Goal: Information Seeking & Learning: Learn about a topic

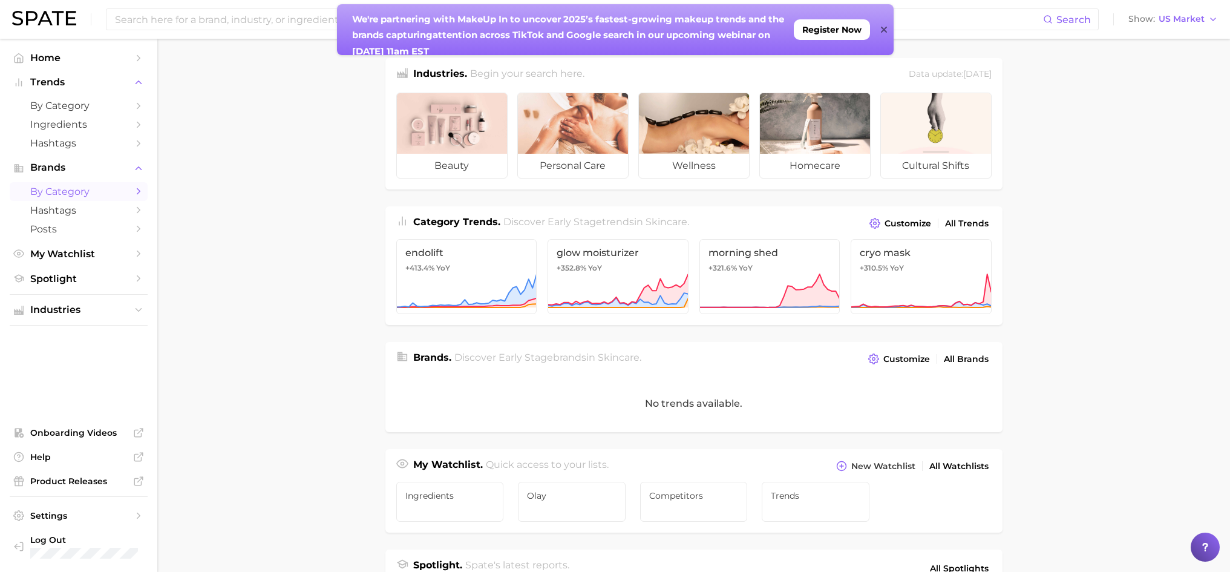
click at [88, 189] on span "by Category" at bounding box center [78, 191] width 97 height 11
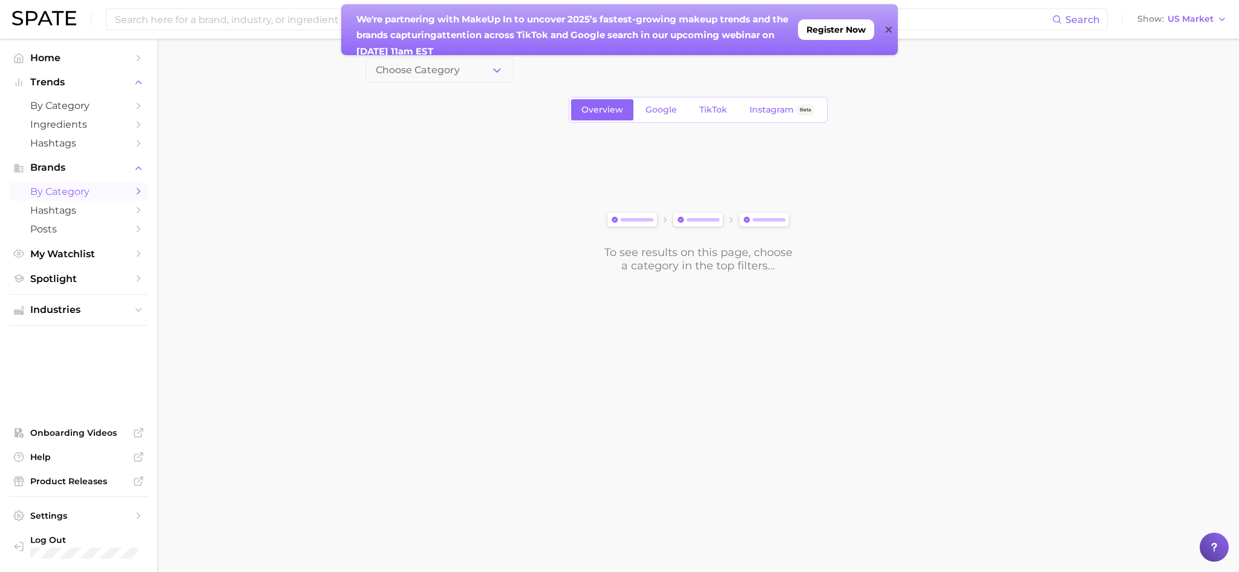
click at [886, 27] on icon at bounding box center [888, 30] width 6 height 6
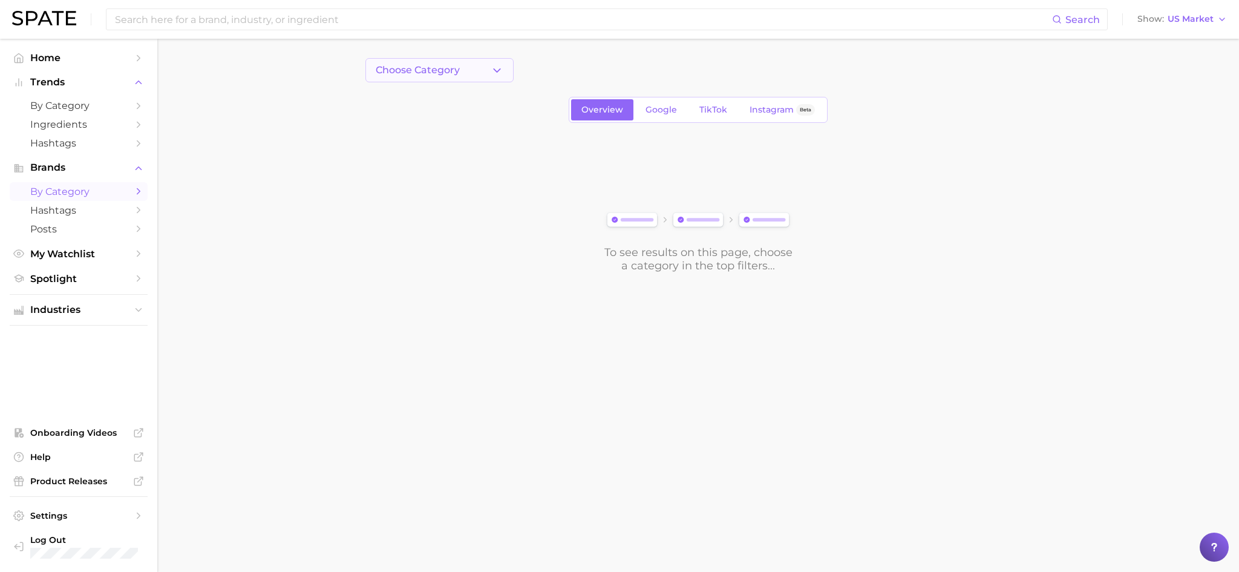
click at [491, 70] on icon "button" at bounding box center [496, 70] width 13 height 13
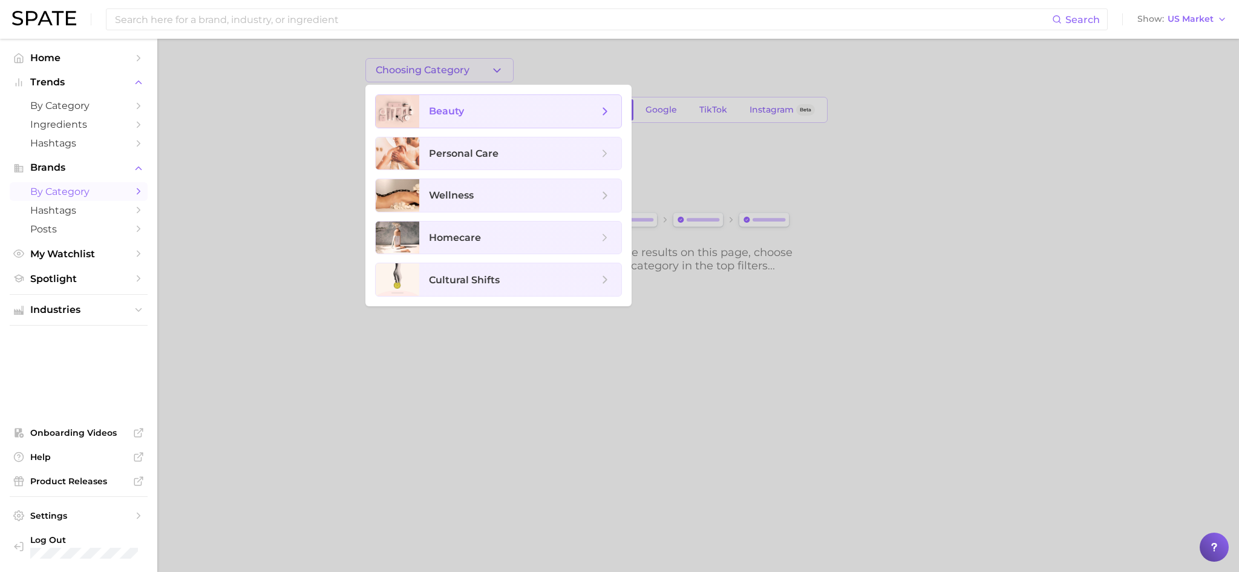
click at [463, 109] on span "beauty" at bounding box center [446, 110] width 35 height 11
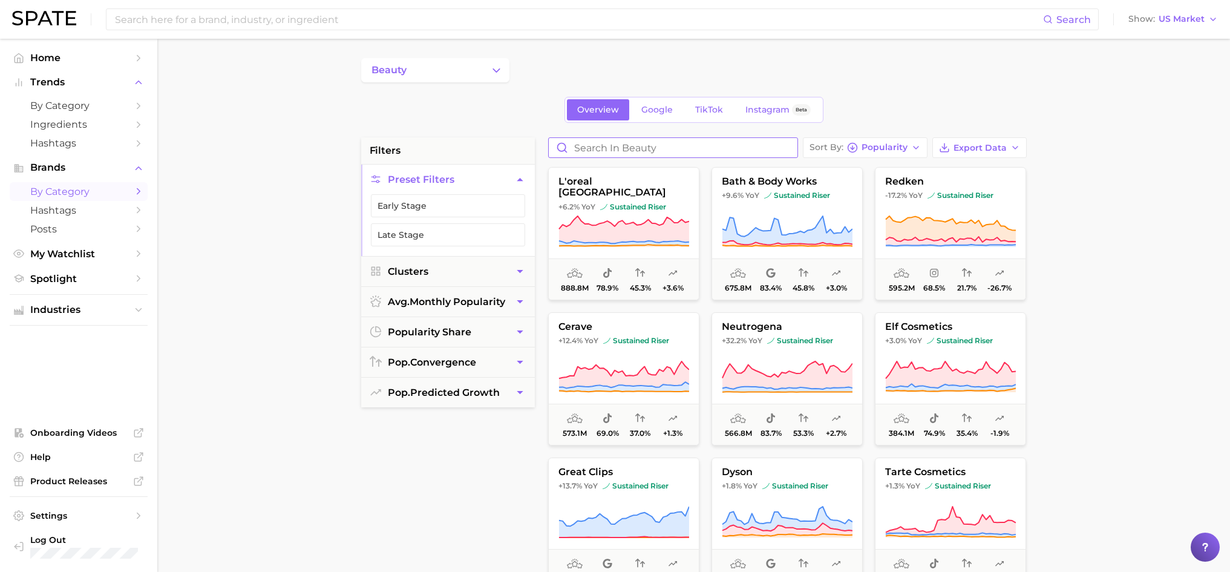
click at [637, 149] on input "Search in beauty" at bounding box center [673, 147] width 249 height 19
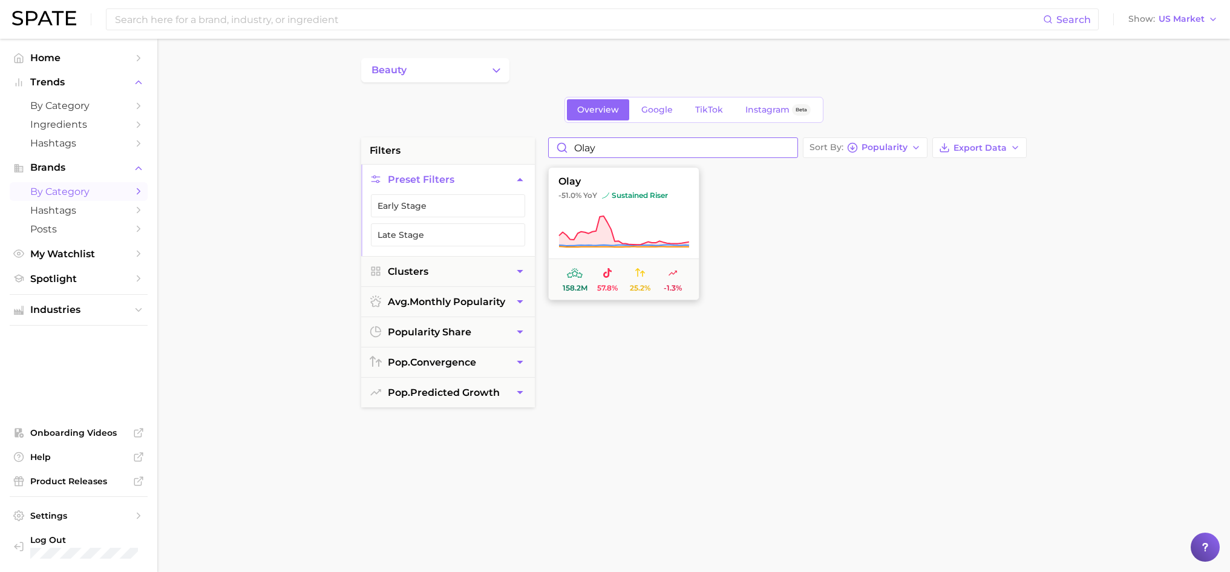
type input "olay"
click at [627, 182] on span "olay" at bounding box center [624, 181] width 150 height 11
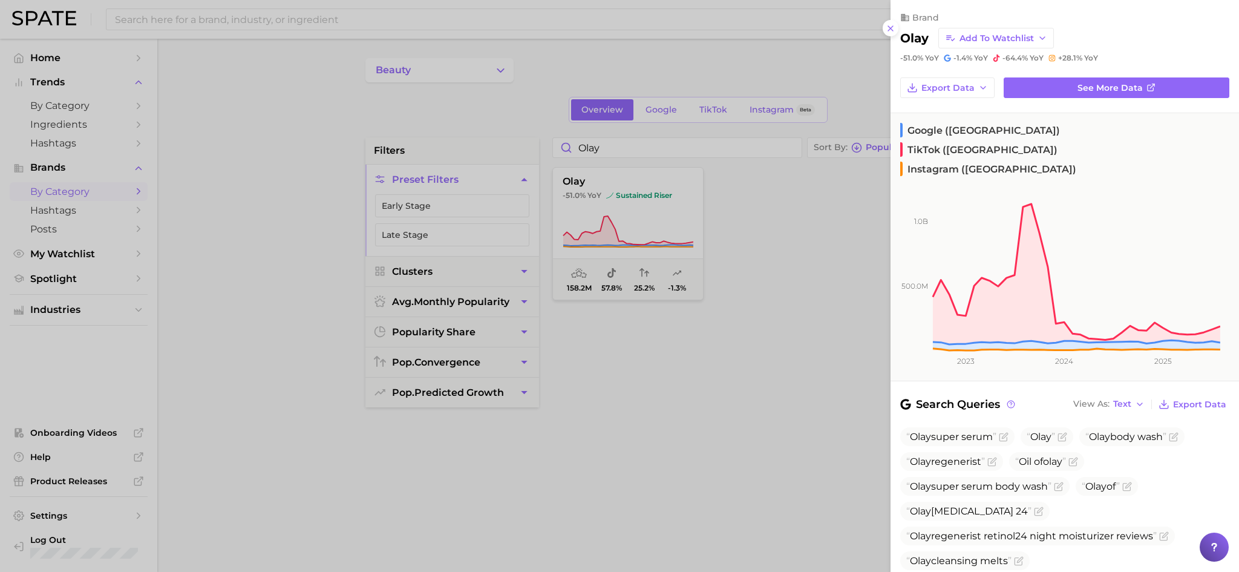
click at [87, 106] on div at bounding box center [619, 286] width 1239 height 572
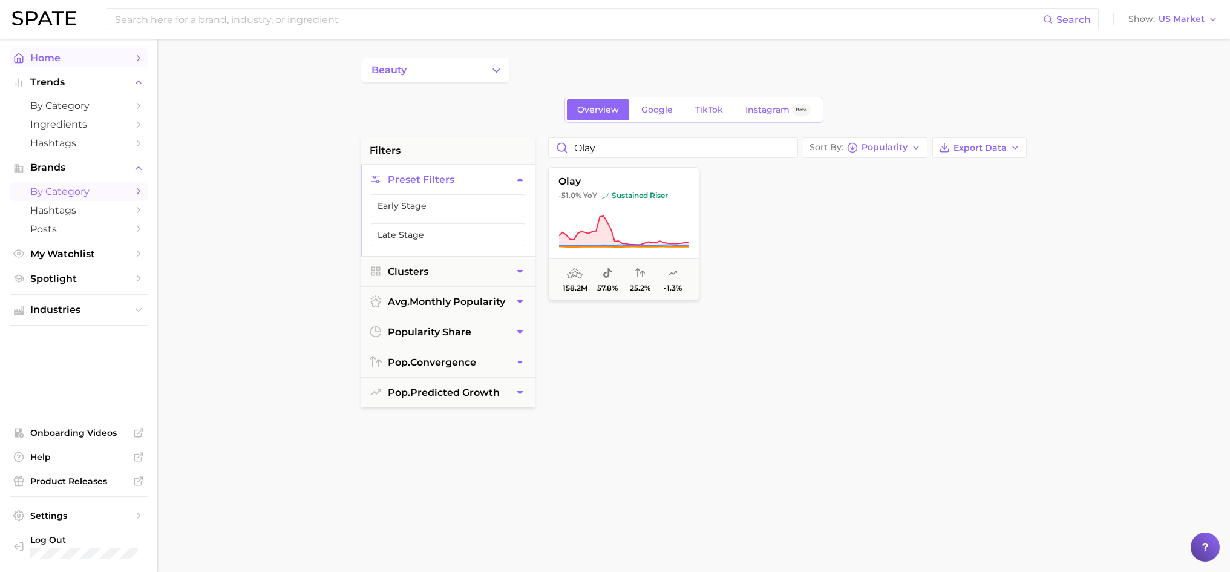
click at [87, 60] on span "Home" at bounding box center [78, 57] width 97 height 11
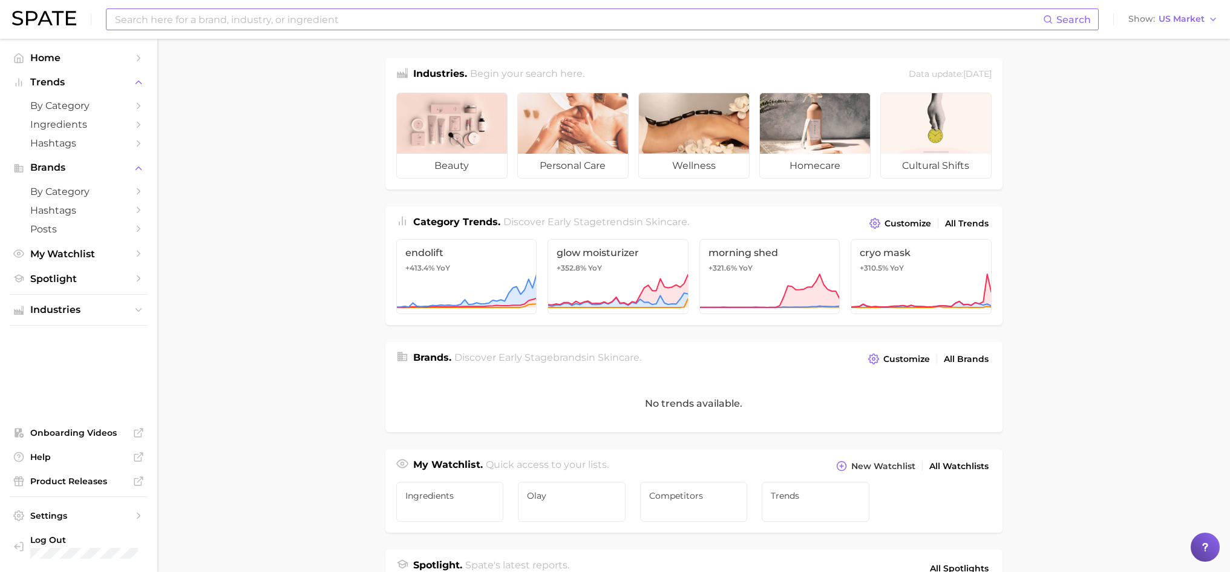
click at [180, 20] on input at bounding box center [578, 19] width 929 height 21
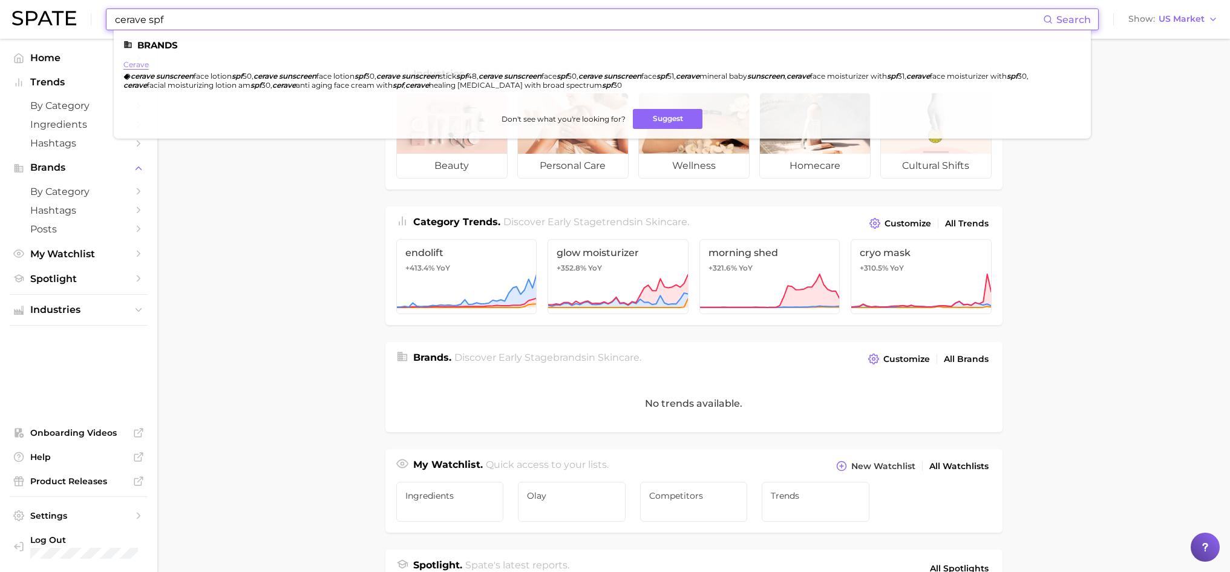
type input "cerave spf"
click at [135, 67] on link "cerave" at bounding box center [135, 64] width 25 height 9
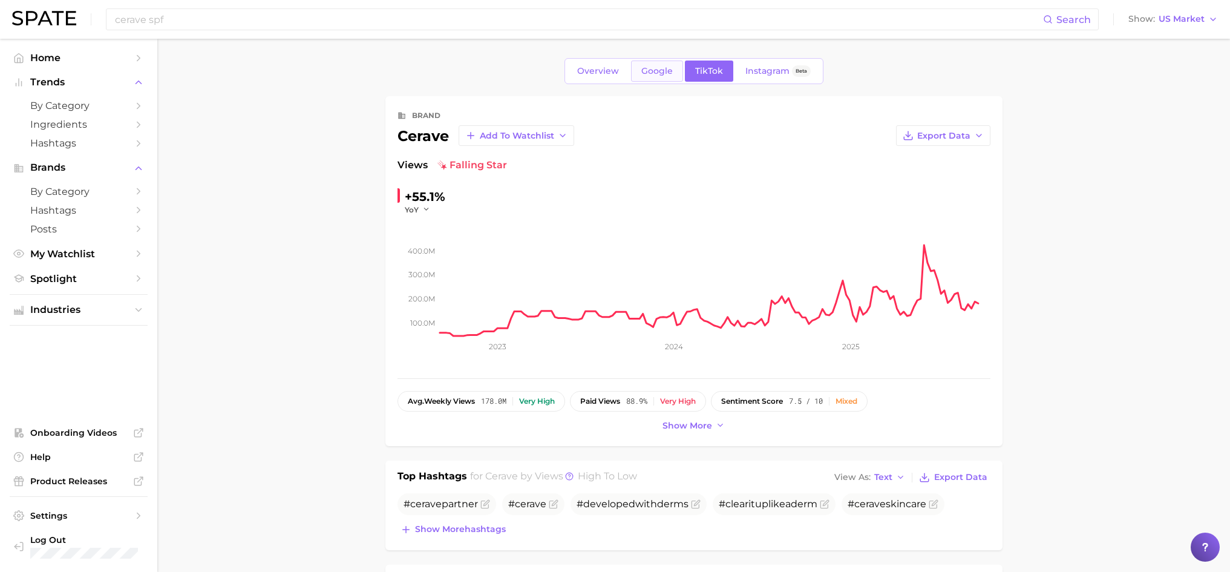
click at [663, 71] on span "Google" at bounding box center [656, 71] width 31 height 10
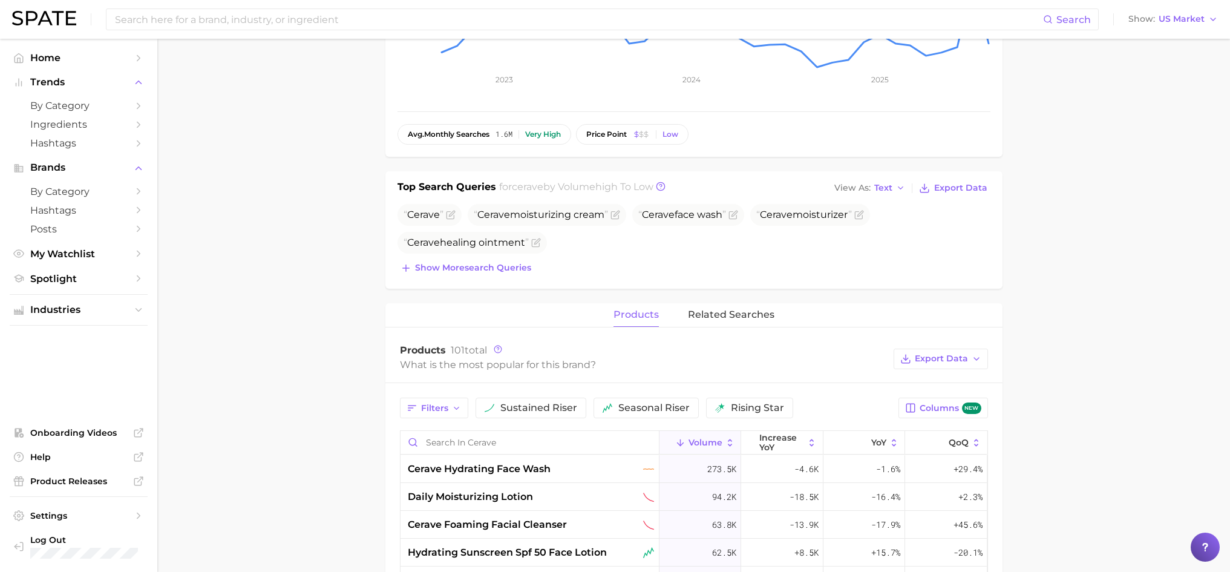
scroll to position [288, 0]
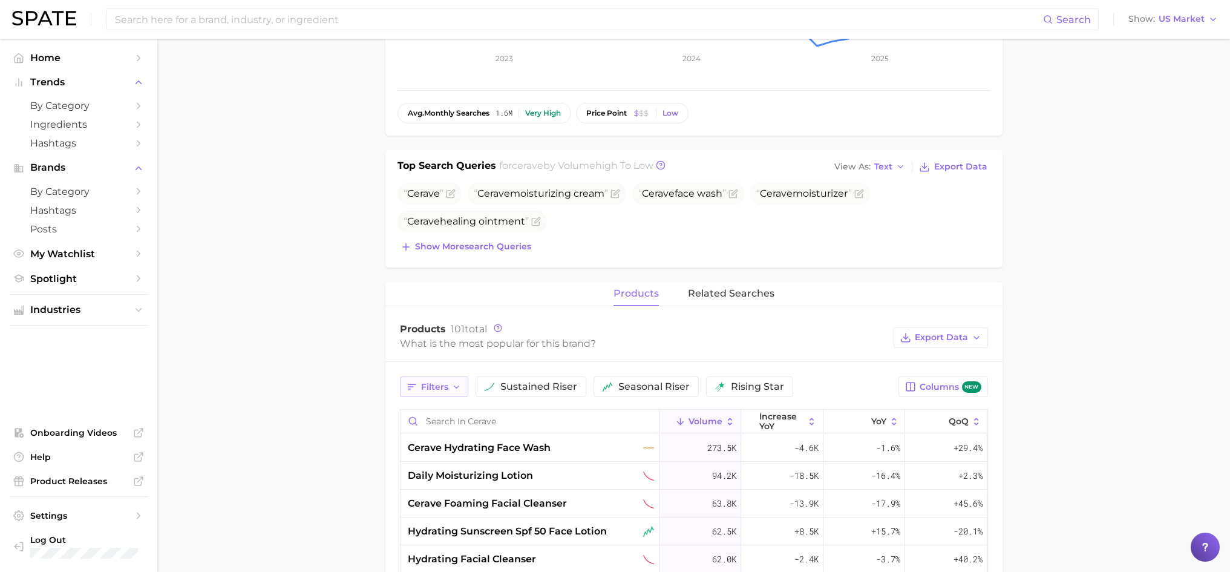
click at [441, 389] on span "Filters" at bounding box center [434, 387] width 27 height 10
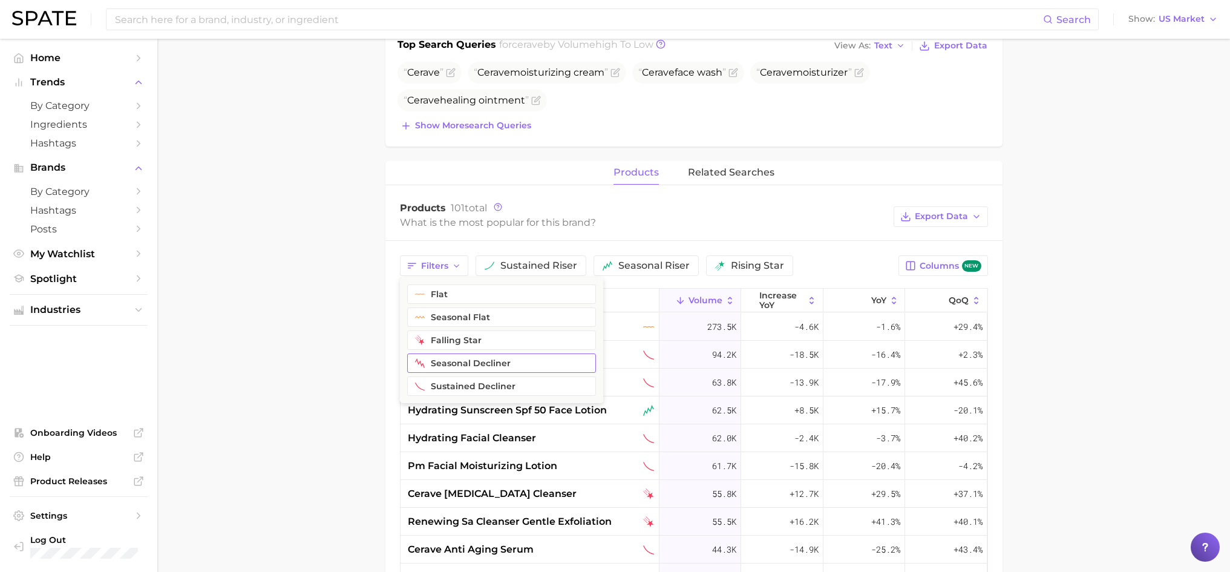
scroll to position [348, 0]
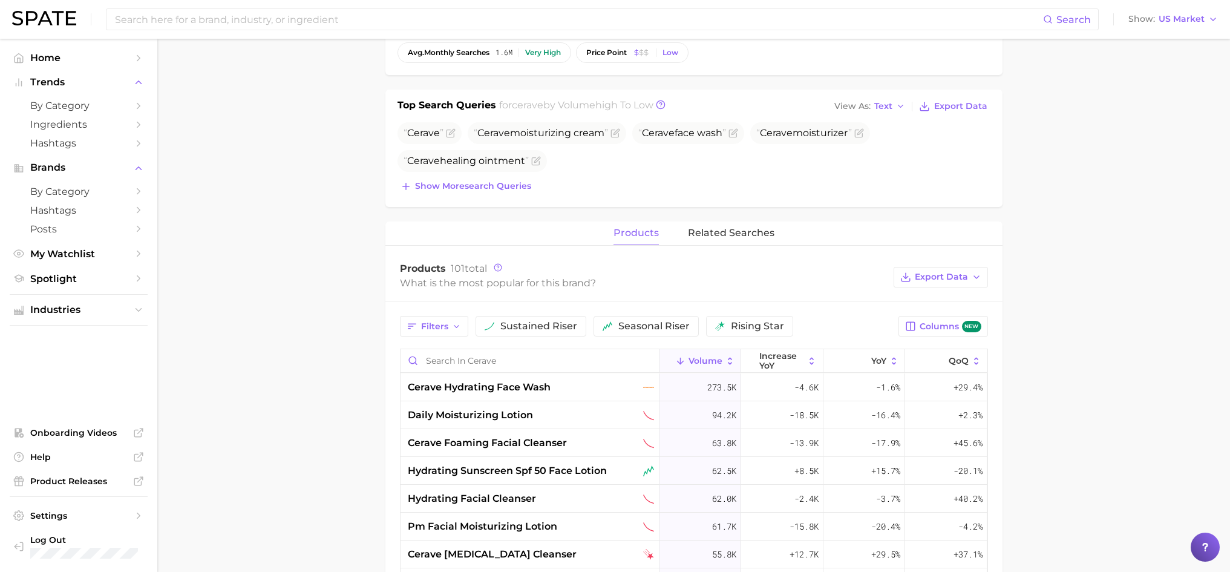
click at [675, 259] on div "Products 101 total What is the most popular for this brand? Export Data" at bounding box center [693, 277] width 617 height 48
click at [483, 278] on div "What is the most popular for this brand?" at bounding box center [643, 283] width 487 height 16
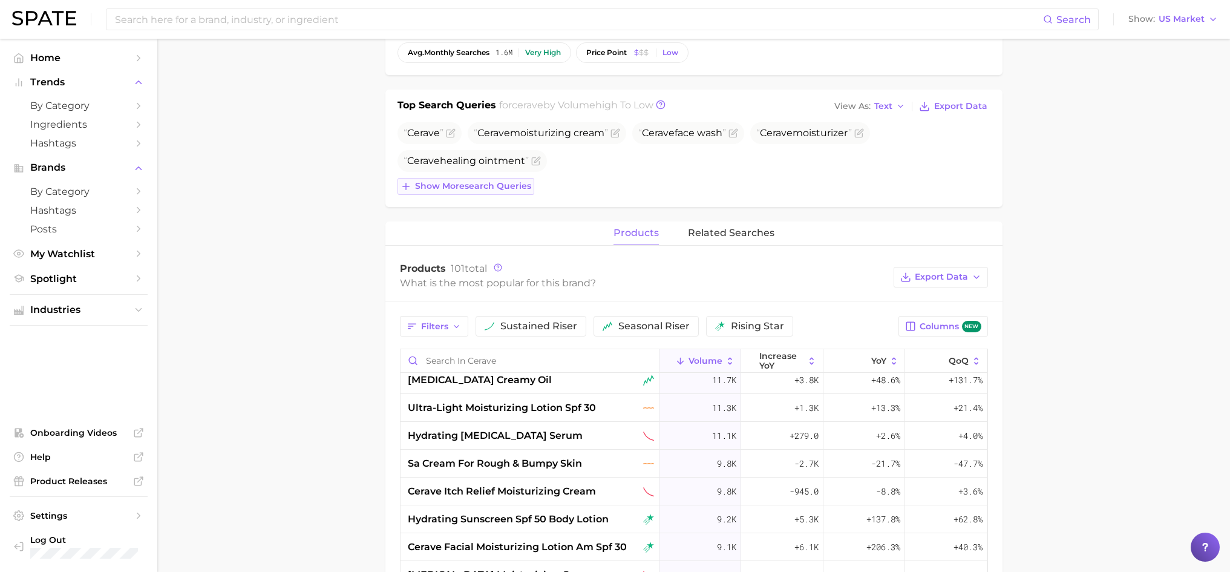
click at [402, 187] on icon at bounding box center [405, 186] width 11 height 11
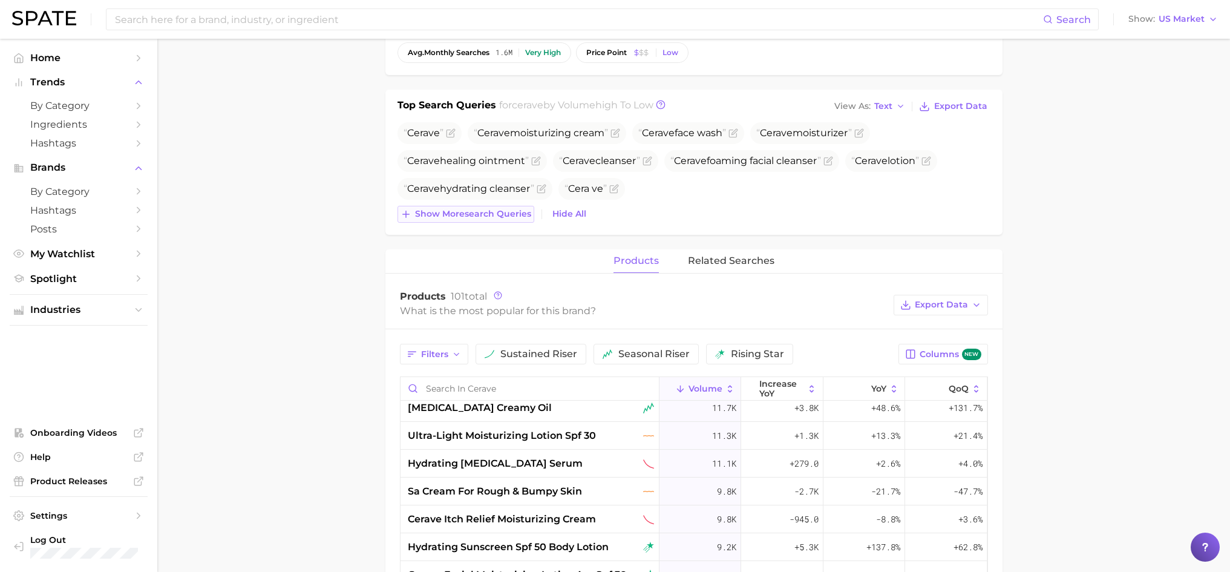
click at [407, 209] on icon at bounding box center [405, 214] width 11 height 11
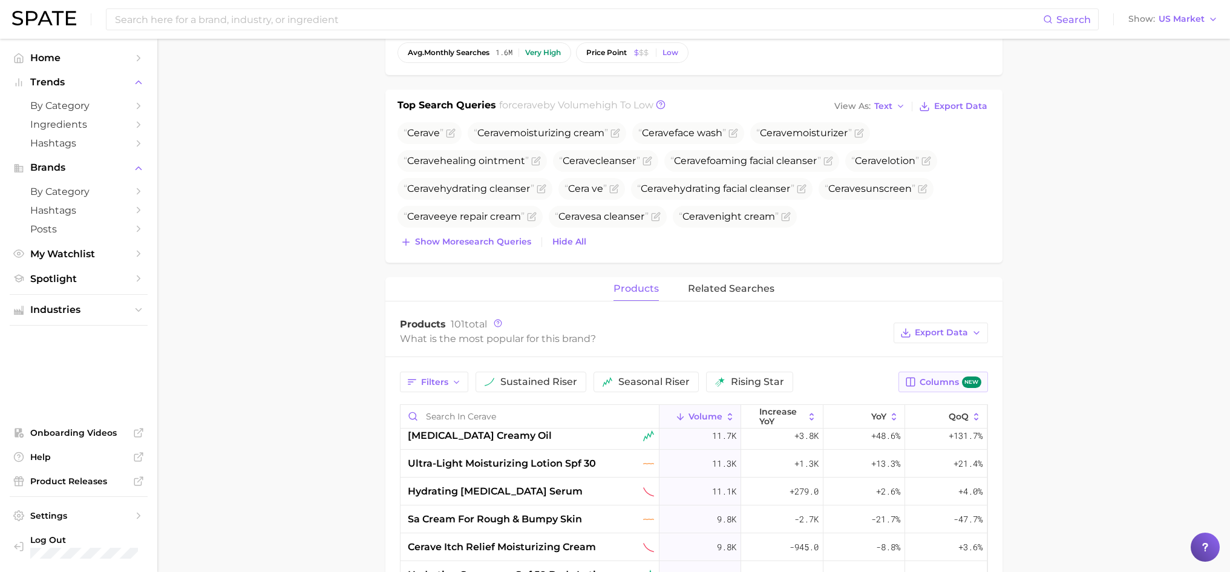
click at [939, 380] on span "Columns new" at bounding box center [949, 381] width 61 height 11
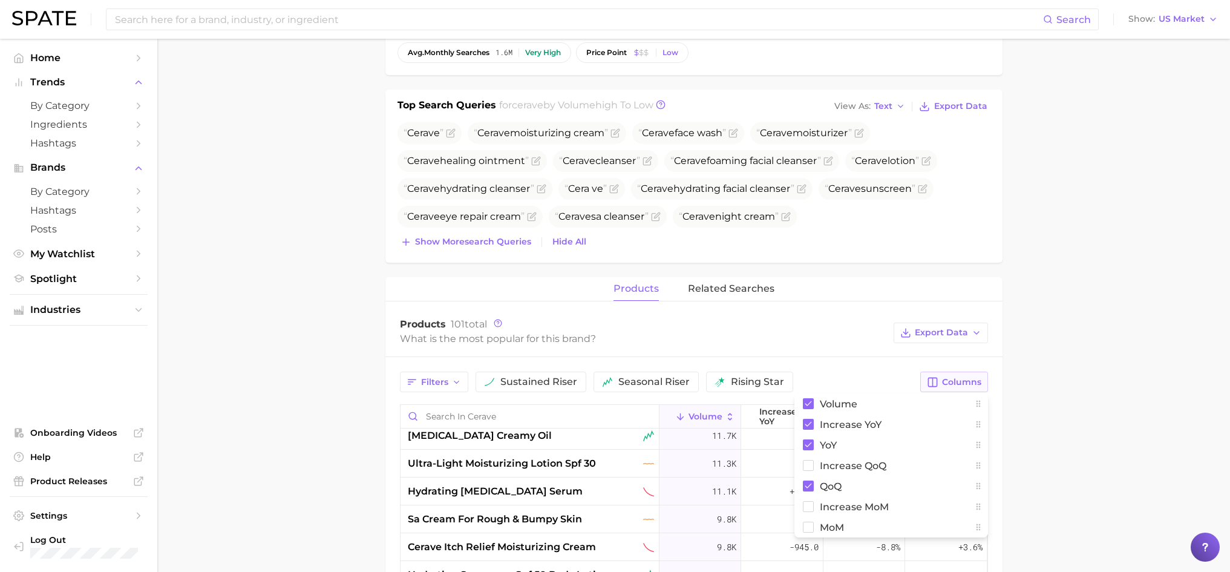
click at [939, 380] on button "Columns" at bounding box center [953, 381] width 67 height 21
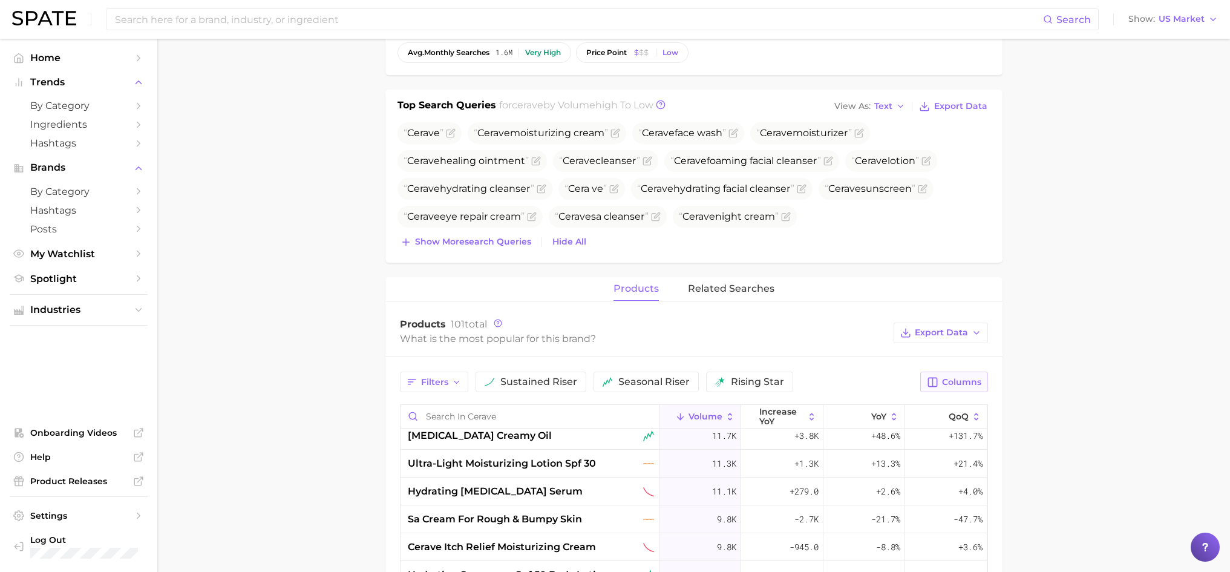
click at [939, 380] on button "Columns" at bounding box center [953, 381] width 67 height 21
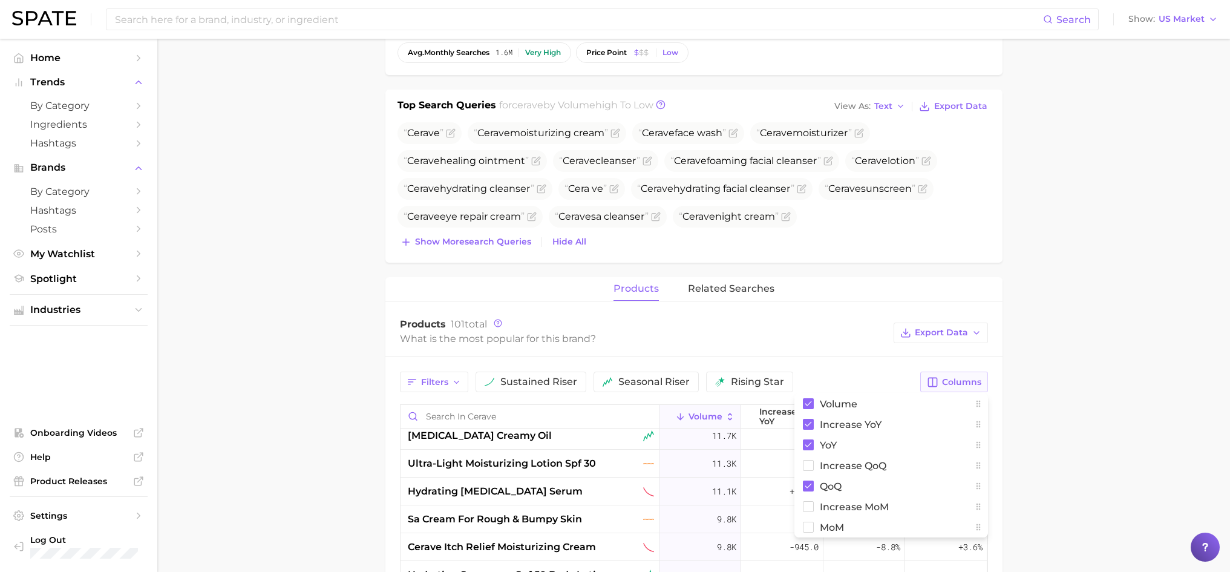
click at [939, 380] on button "Columns" at bounding box center [953, 381] width 67 height 21
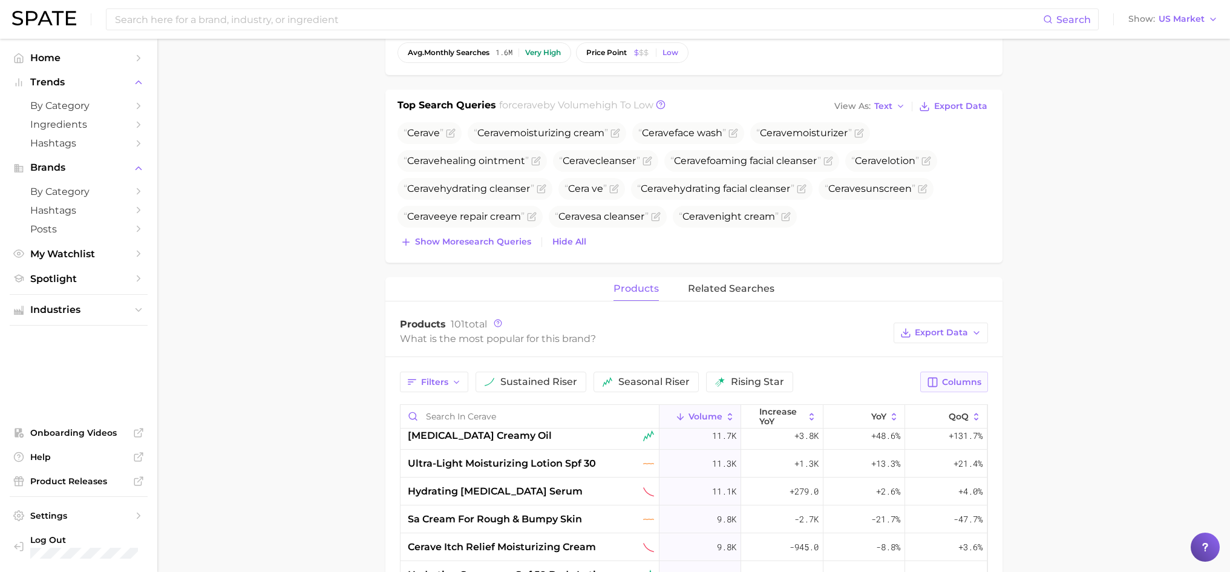
click at [940, 380] on button "Columns" at bounding box center [953, 381] width 67 height 21
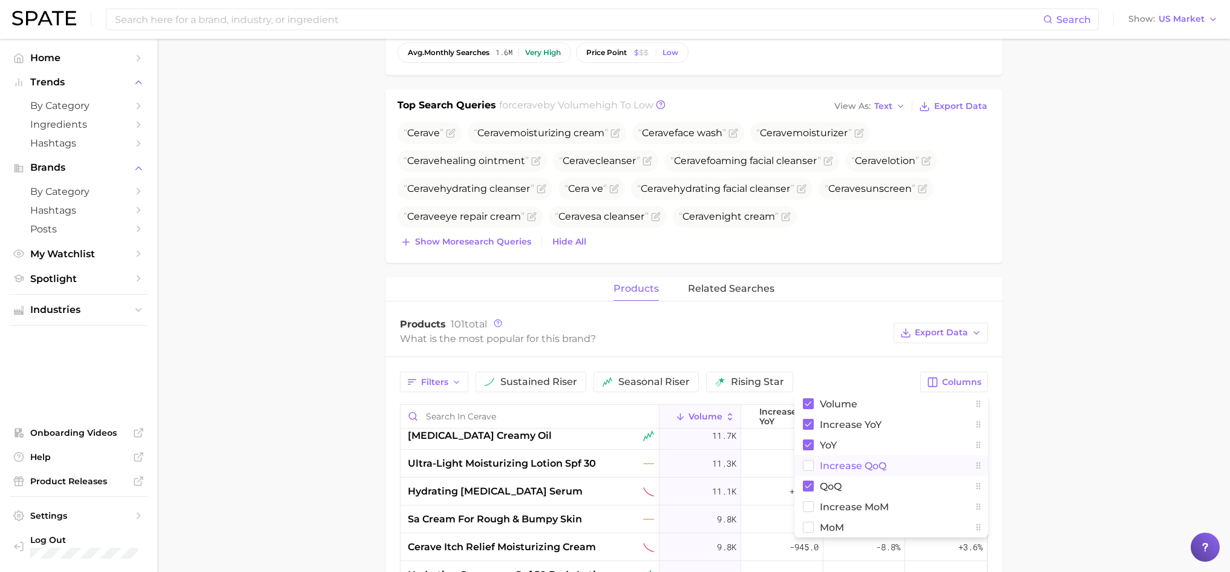
click at [811, 467] on rect at bounding box center [808, 465] width 10 height 10
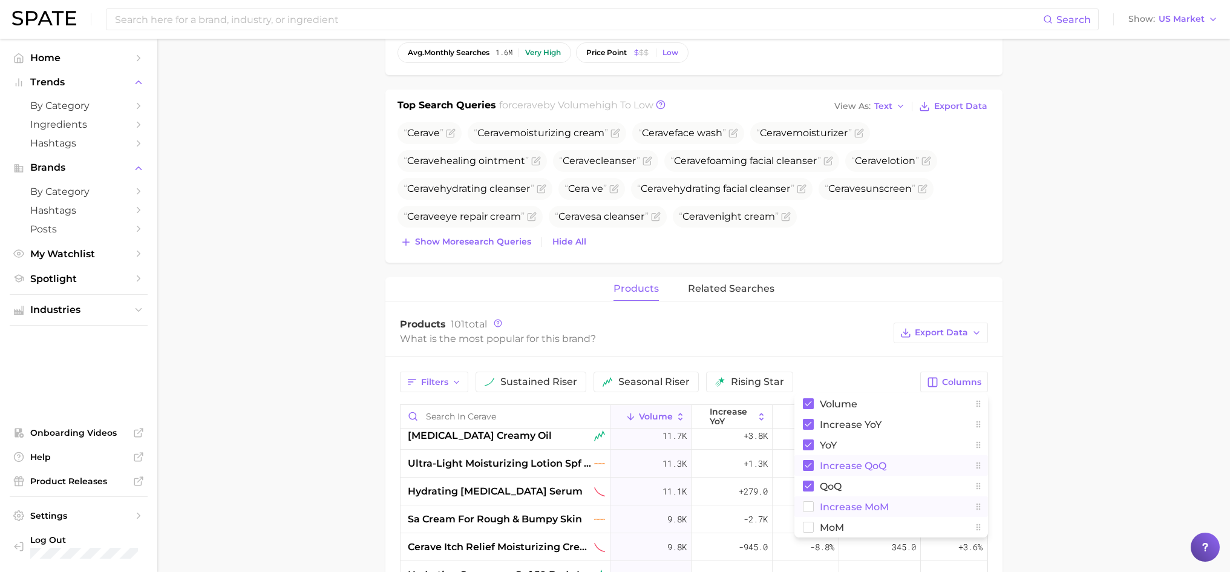
click at [814, 506] on button "increase MoM" at bounding box center [891, 506] width 194 height 21
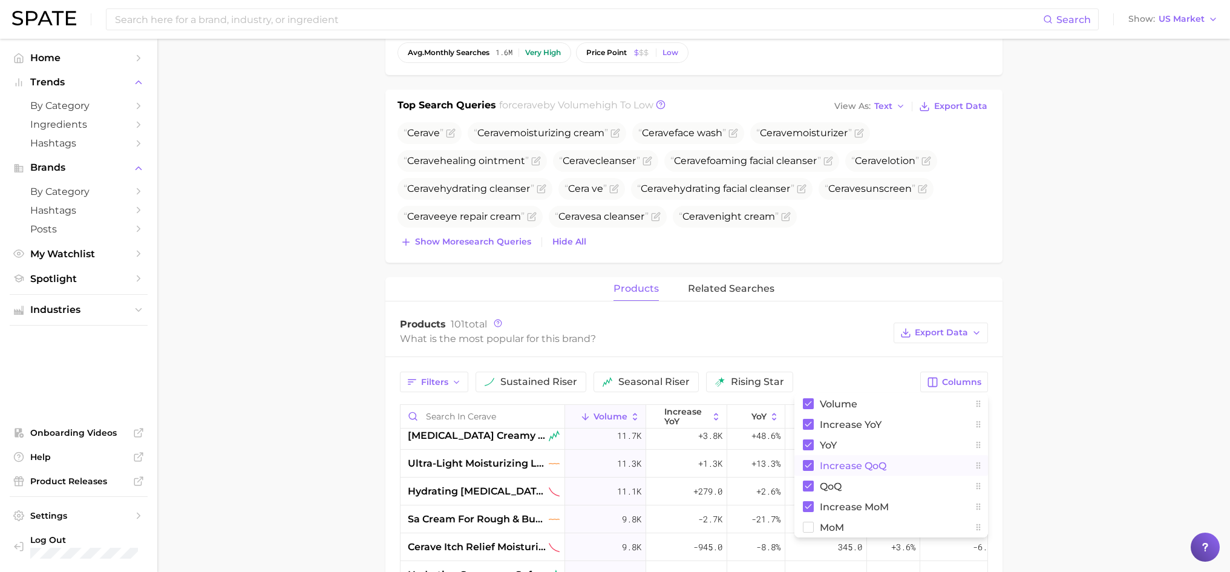
click at [1119, 395] on main "Overview Google TikTok Instagram Beta brand cerave Add to Watchlist Export Data…" at bounding box center [693, 370] width 1072 height 1360
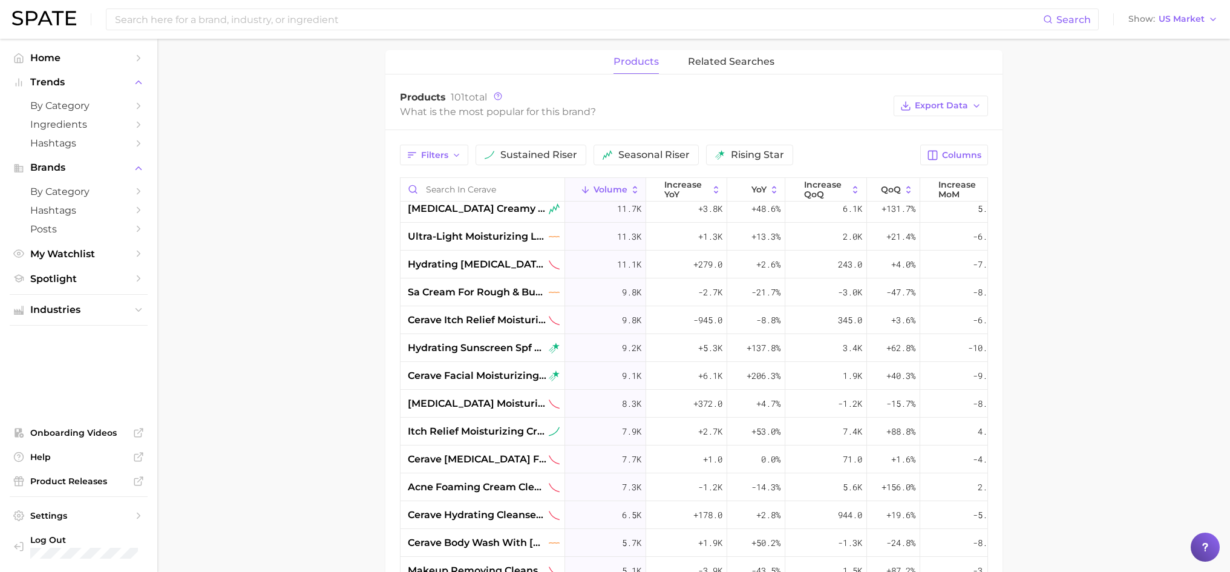
scroll to position [590, 0]
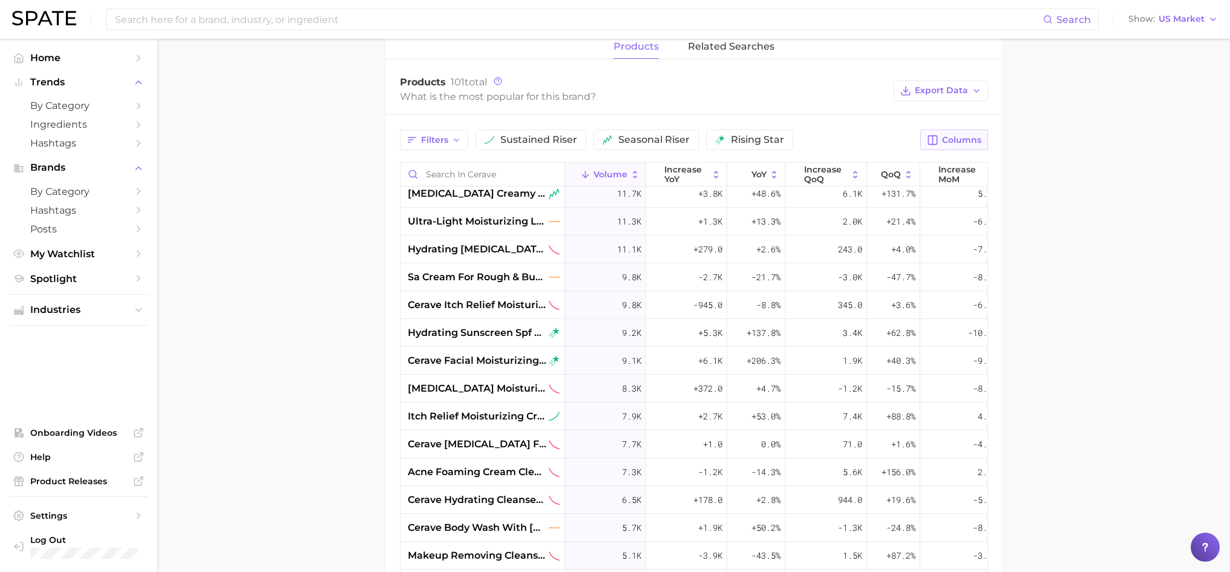
click at [937, 140] on icon "button" at bounding box center [932, 140] width 8 height 8
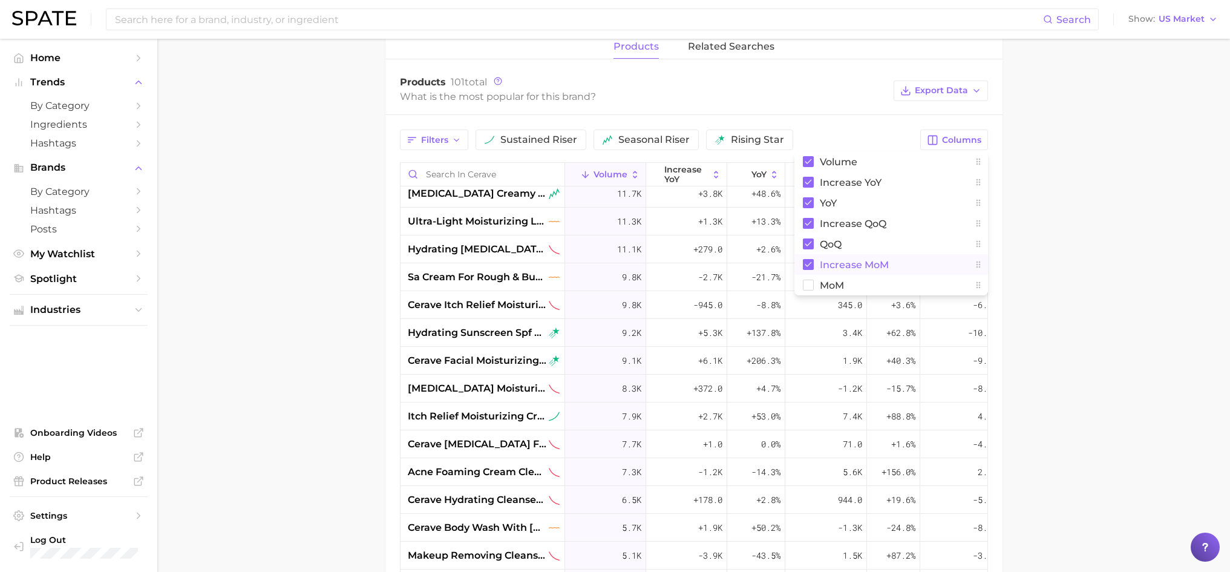
click at [807, 264] on rect at bounding box center [808, 264] width 11 height 11
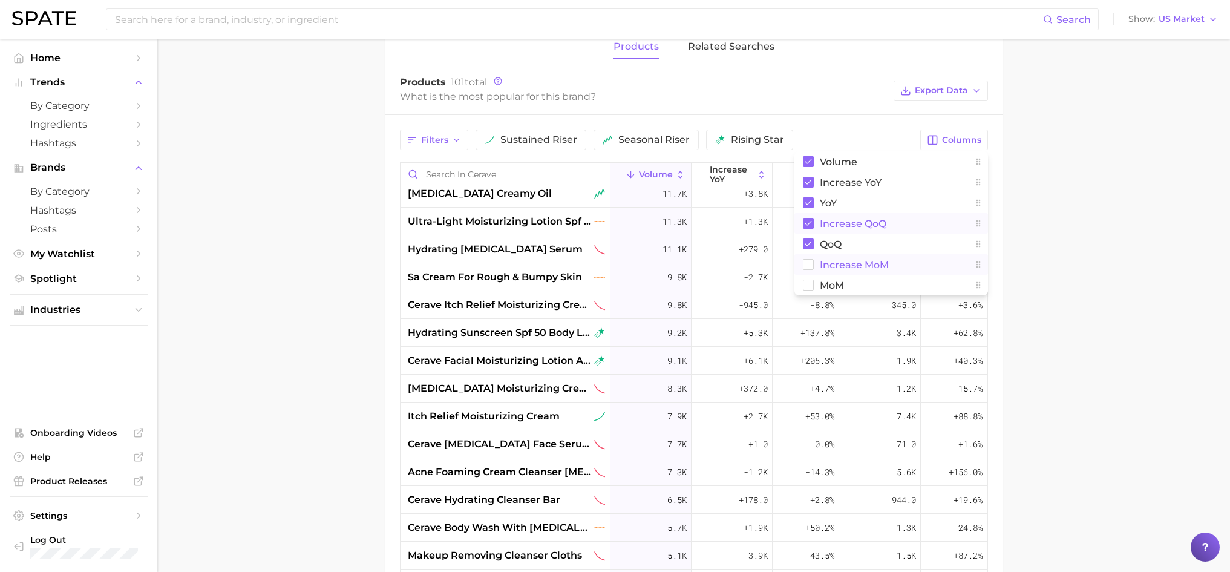
click at [809, 224] on rect at bounding box center [808, 223] width 11 height 11
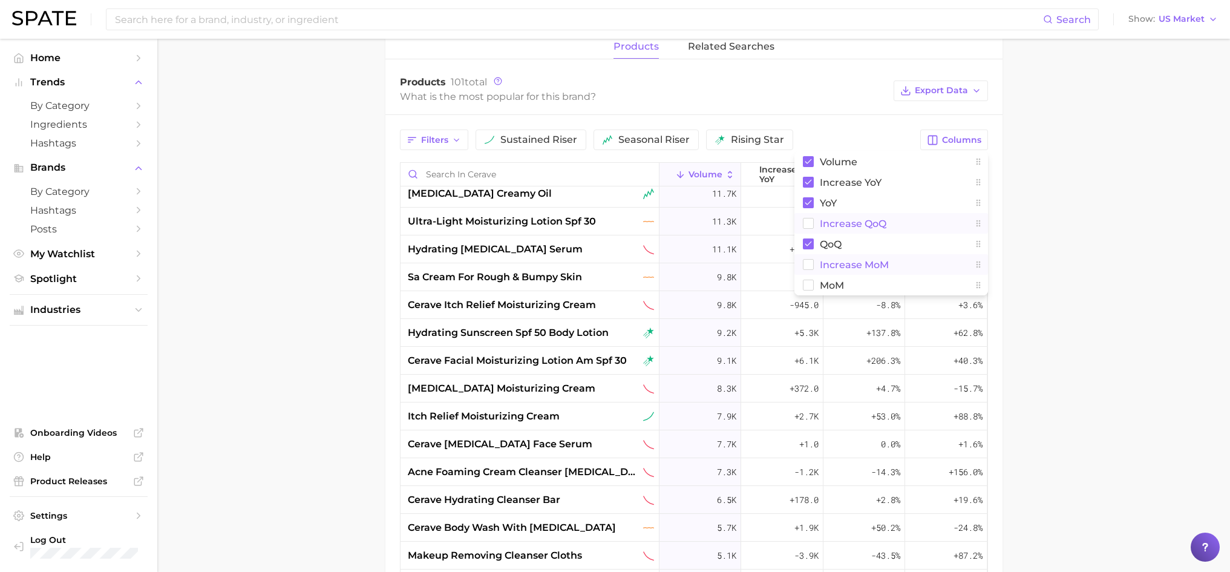
click at [1119, 203] on main "Overview Google TikTok Instagram Beta brand cerave Add to Watchlist Export Data…" at bounding box center [693, 128] width 1072 height 1360
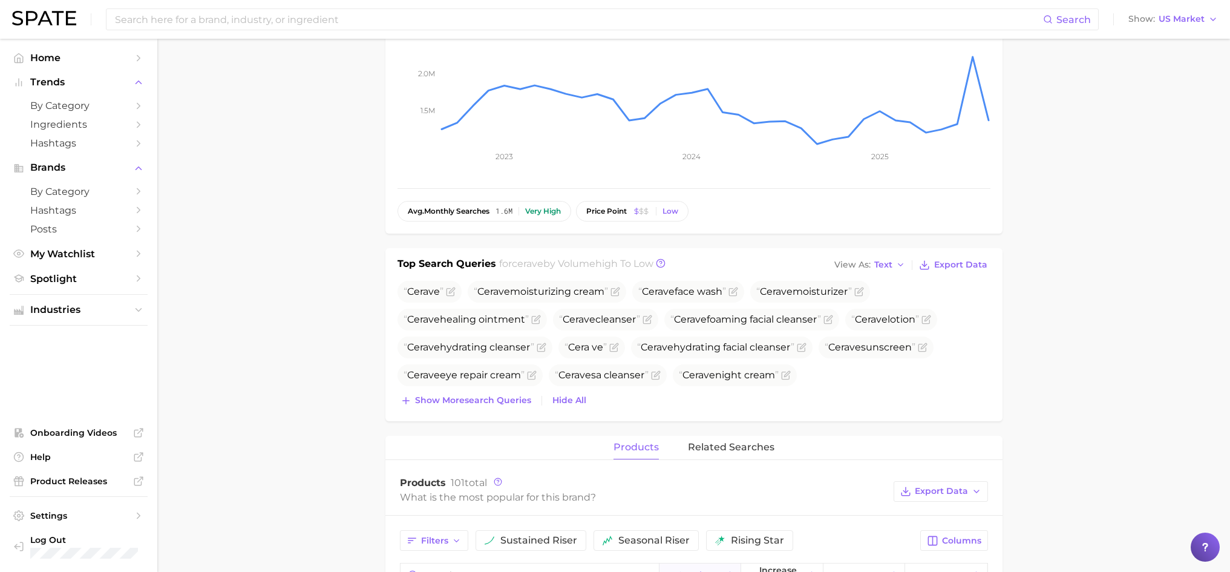
scroll to position [0, 0]
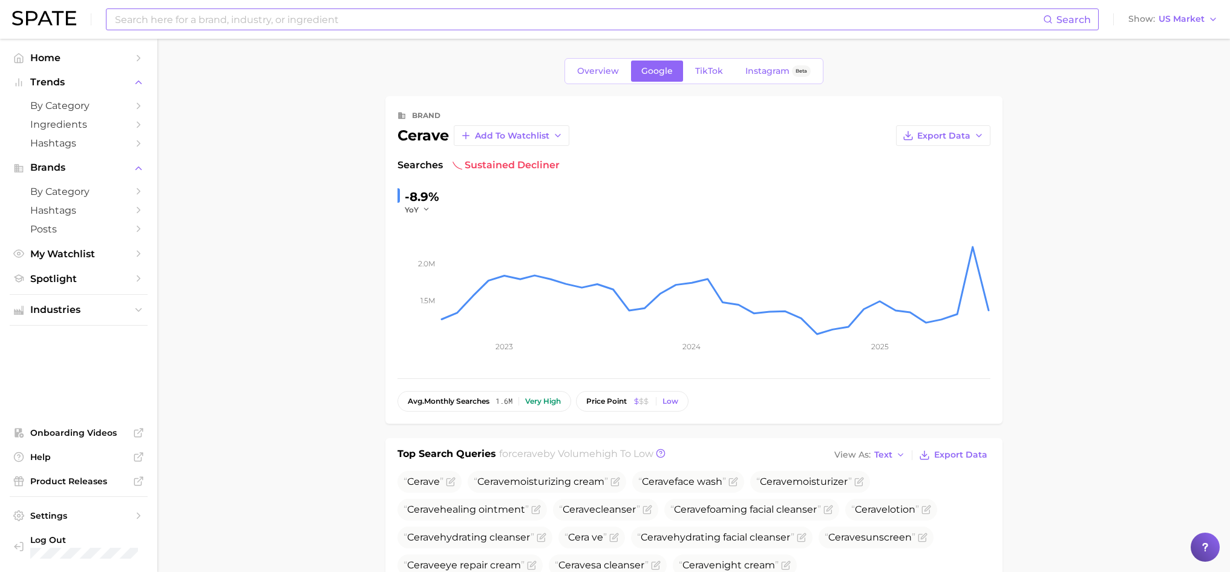
click at [324, 21] on input at bounding box center [578, 19] width 929 height 21
type input "olay spf"
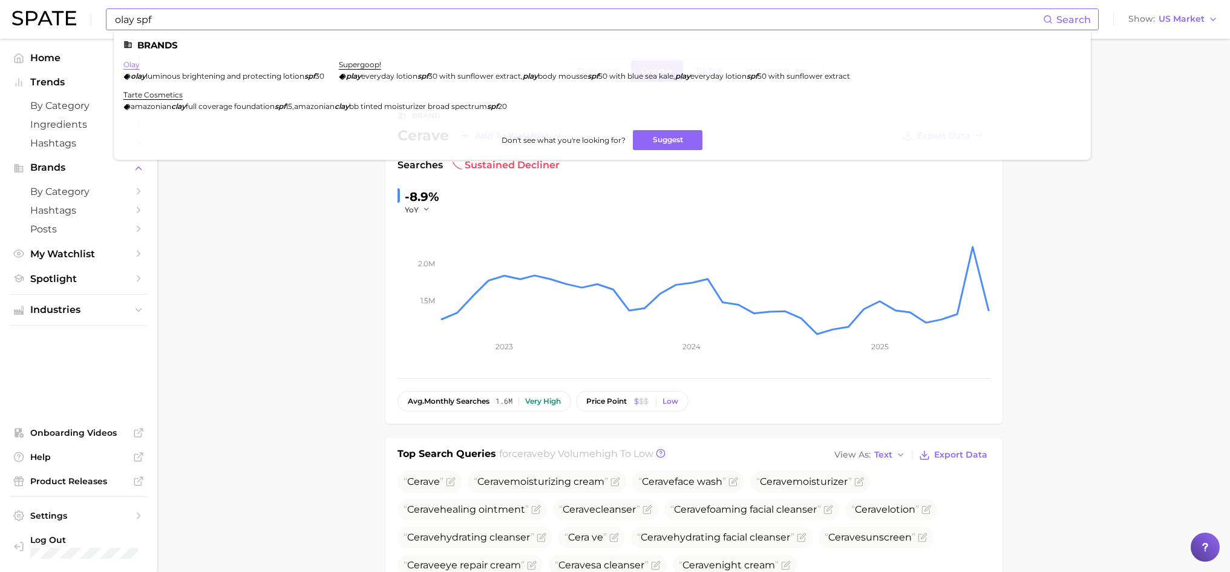
click at [132, 65] on link "olay" at bounding box center [131, 64] width 16 height 9
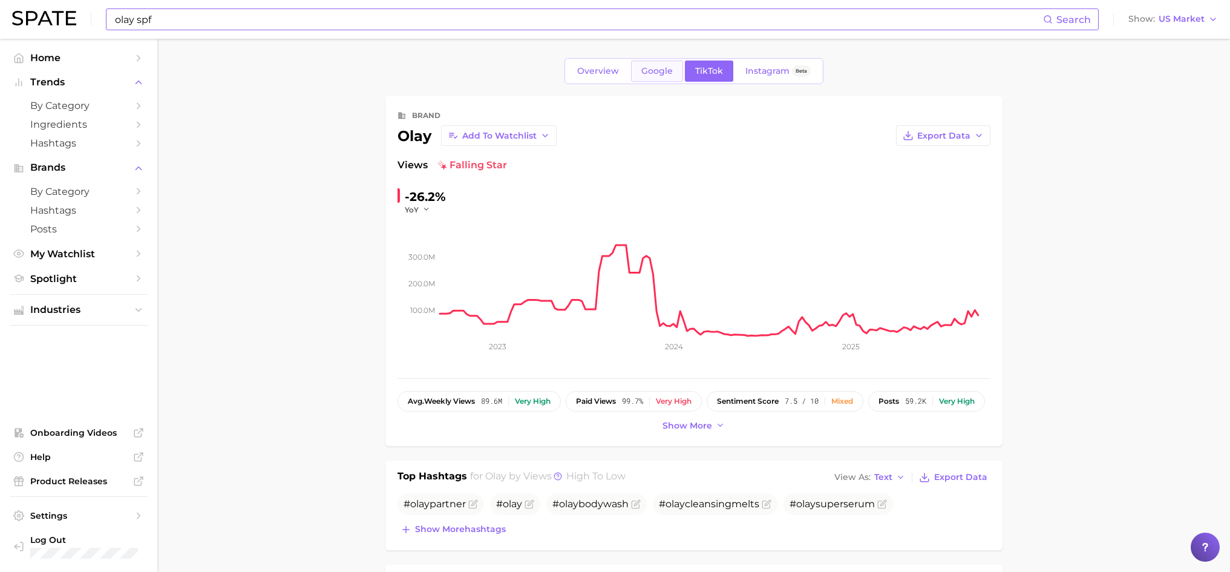
click at [645, 63] on link "Google" at bounding box center [657, 70] width 52 height 21
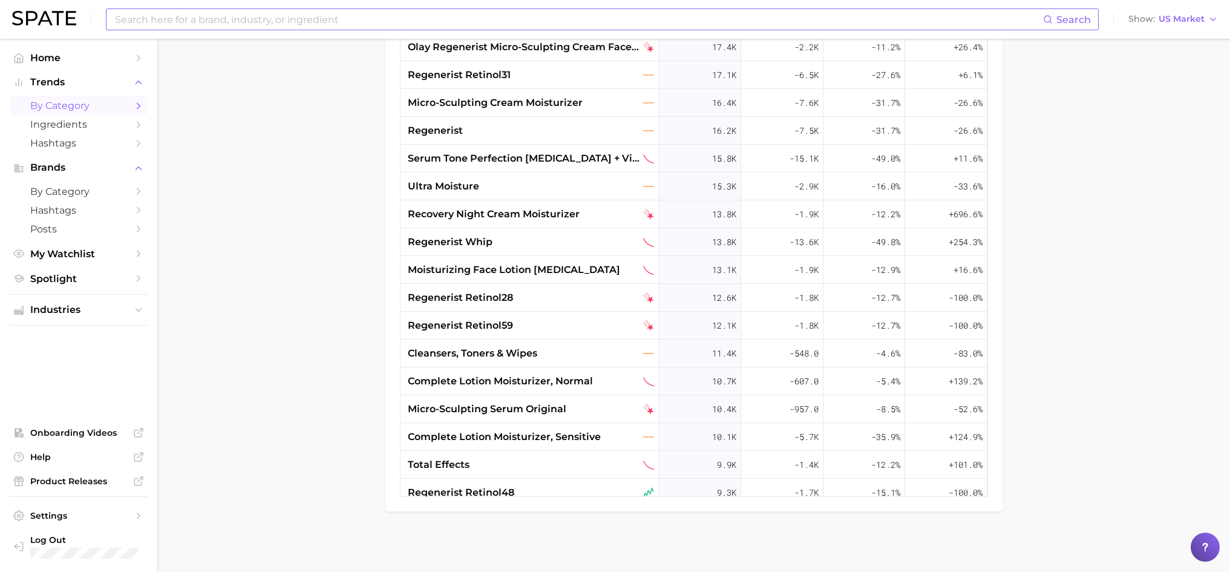
click at [78, 108] on span "by Category" at bounding box center [78, 105] width 97 height 11
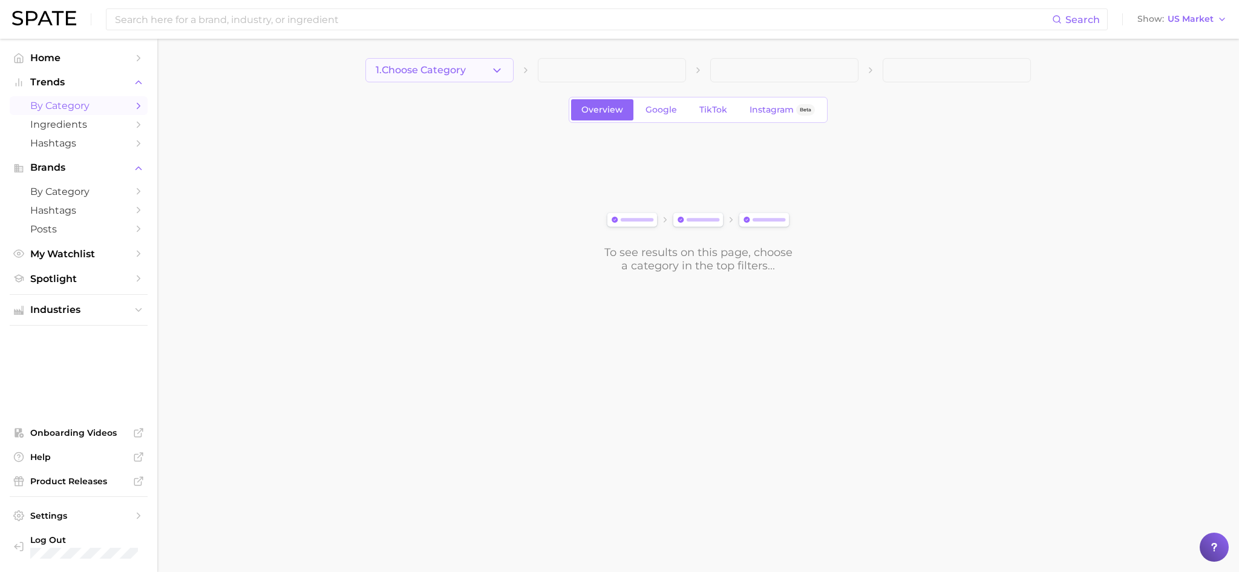
click at [494, 69] on polyline "button" at bounding box center [497, 69] width 7 height 3
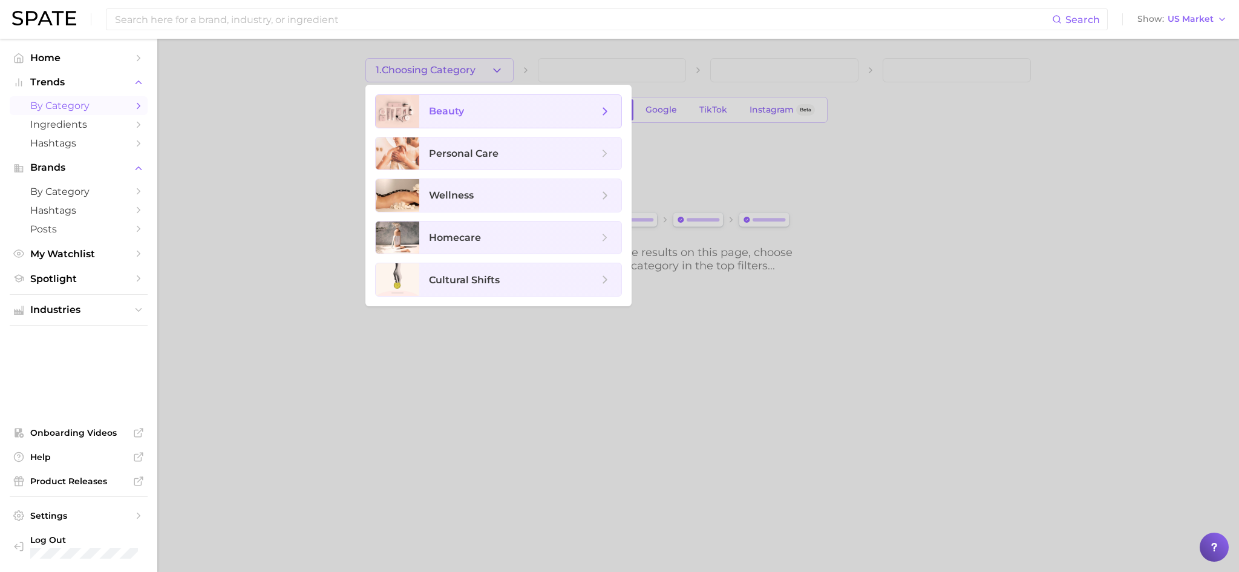
click at [457, 112] on span "beauty" at bounding box center [446, 110] width 35 height 11
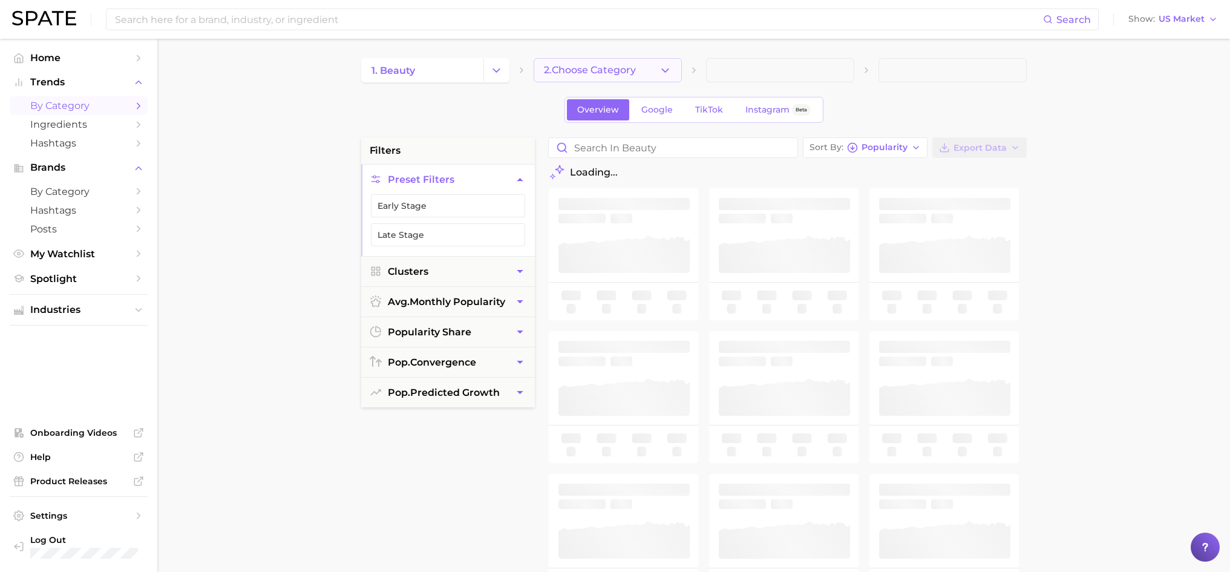
click at [628, 71] on span "2. Choose Category" at bounding box center [590, 70] width 92 height 11
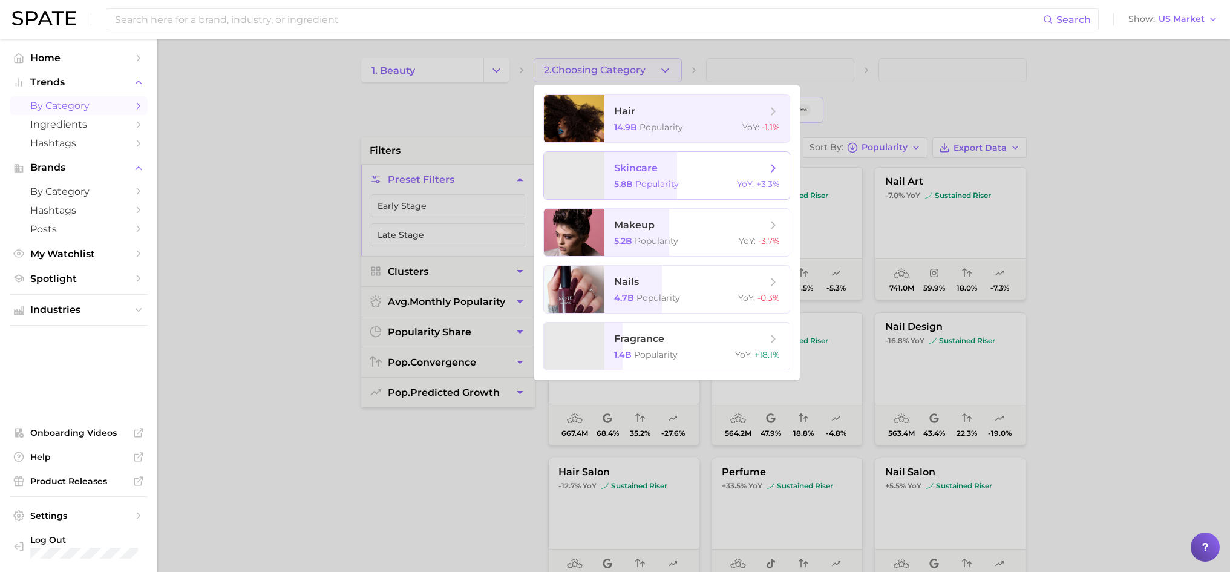
click at [649, 175] on span "skincare 5.8b Popularity YoY : +3.3%" at bounding box center [696, 175] width 185 height 47
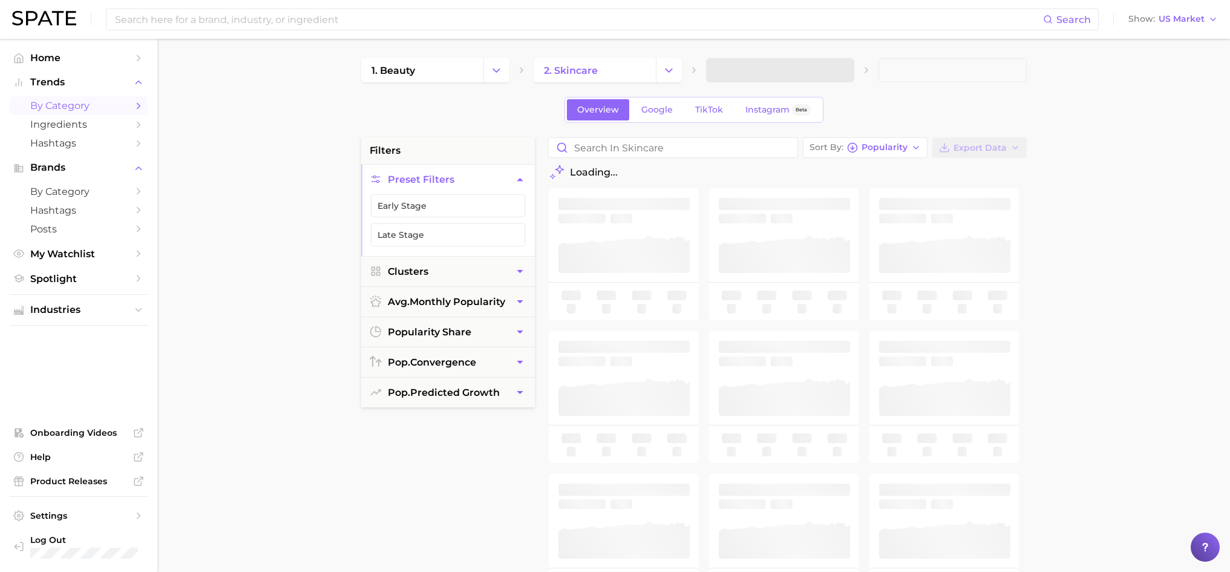
click at [861, 108] on div "Overview Google TikTok Instagram Beta" at bounding box center [693, 110] width 665 height 26
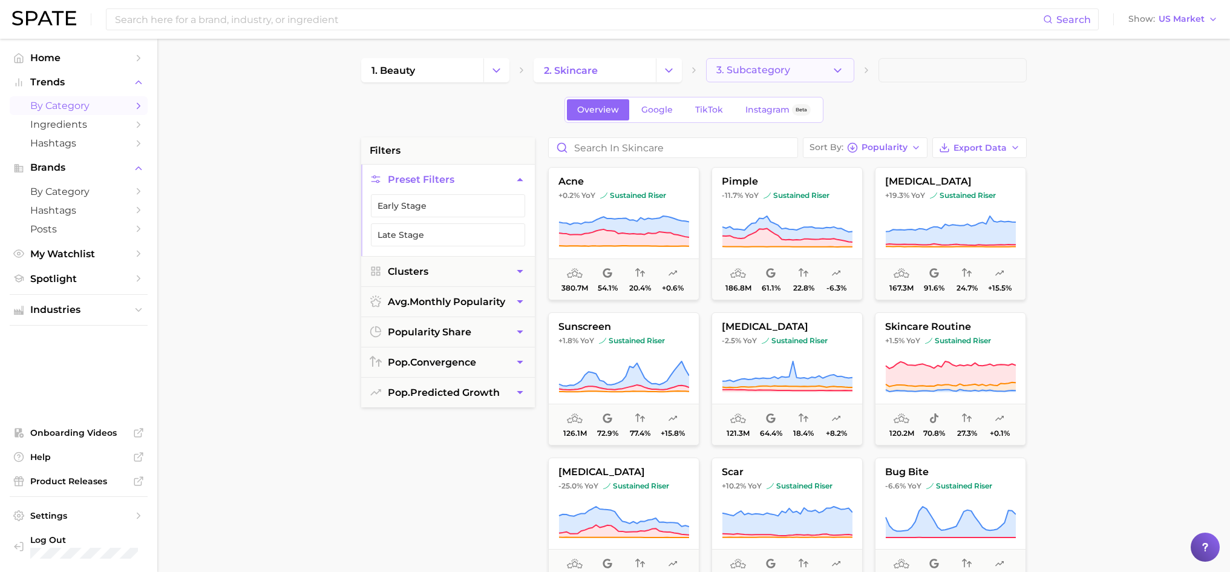
click at [813, 75] on button "3. Subcategory" at bounding box center [780, 70] width 148 height 24
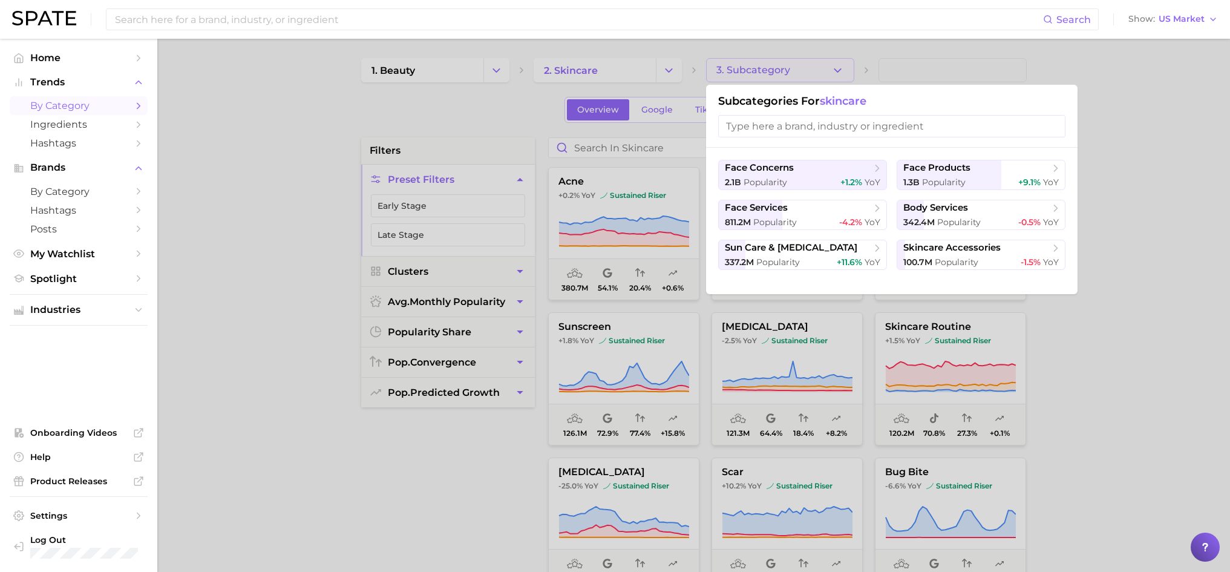
click at [829, 122] on input "search" at bounding box center [891, 126] width 347 height 22
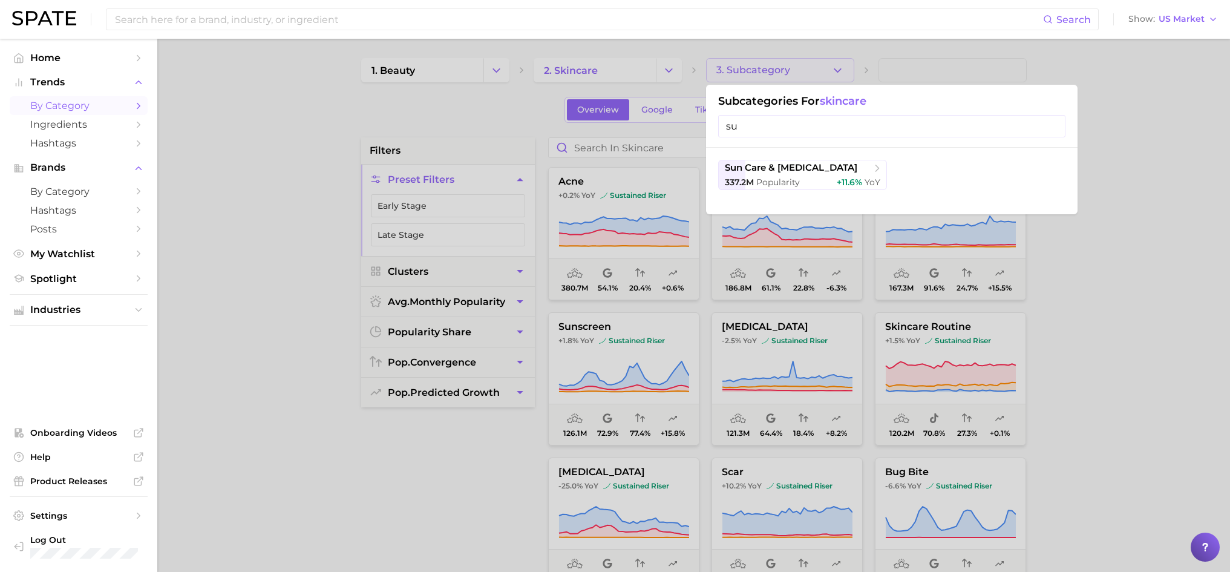
type input "s"
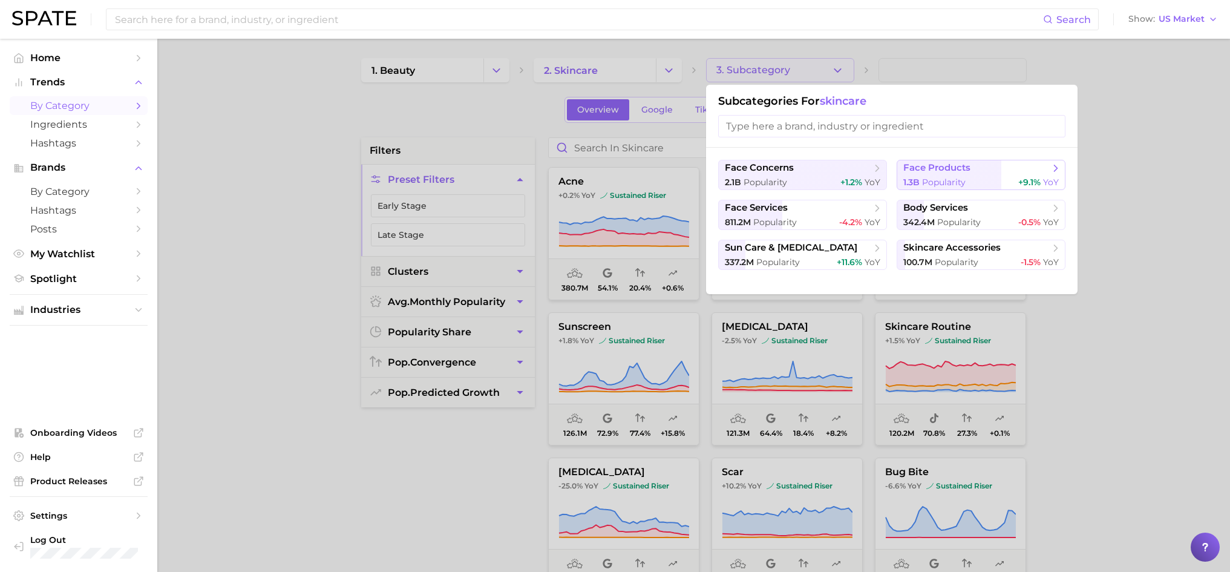
click at [964, 175] on button "face products 1.3b Popularity +9.1% YoY" at bounding box center [980, 175] width 169 height 30
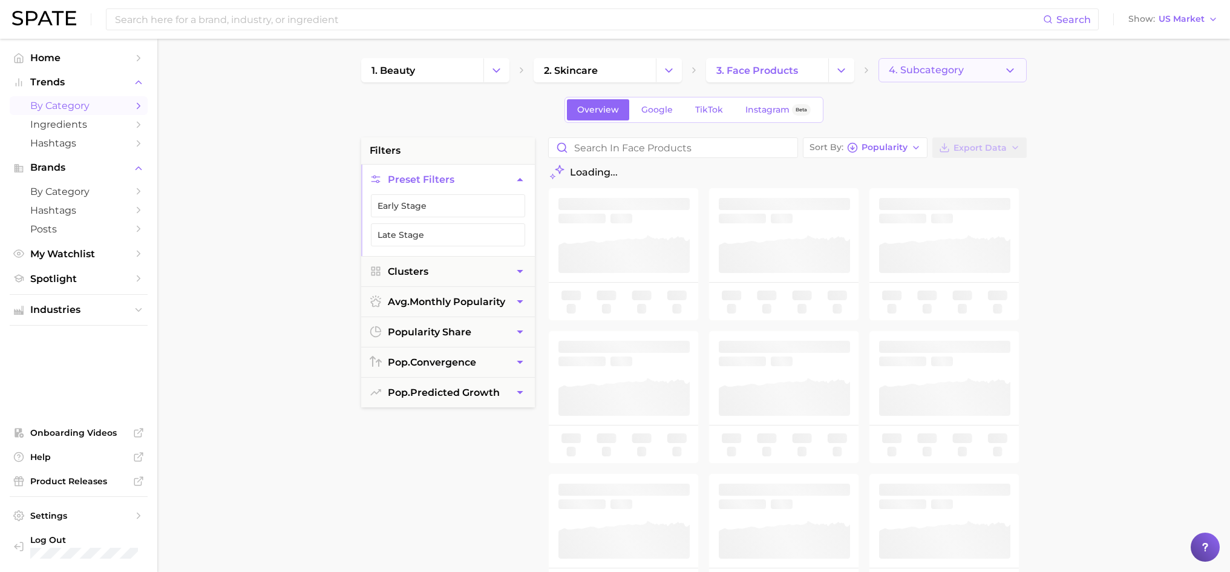
click at [976, 74] on button "4. Subcategory" at bounding box center [952, 70] width 148 height 24
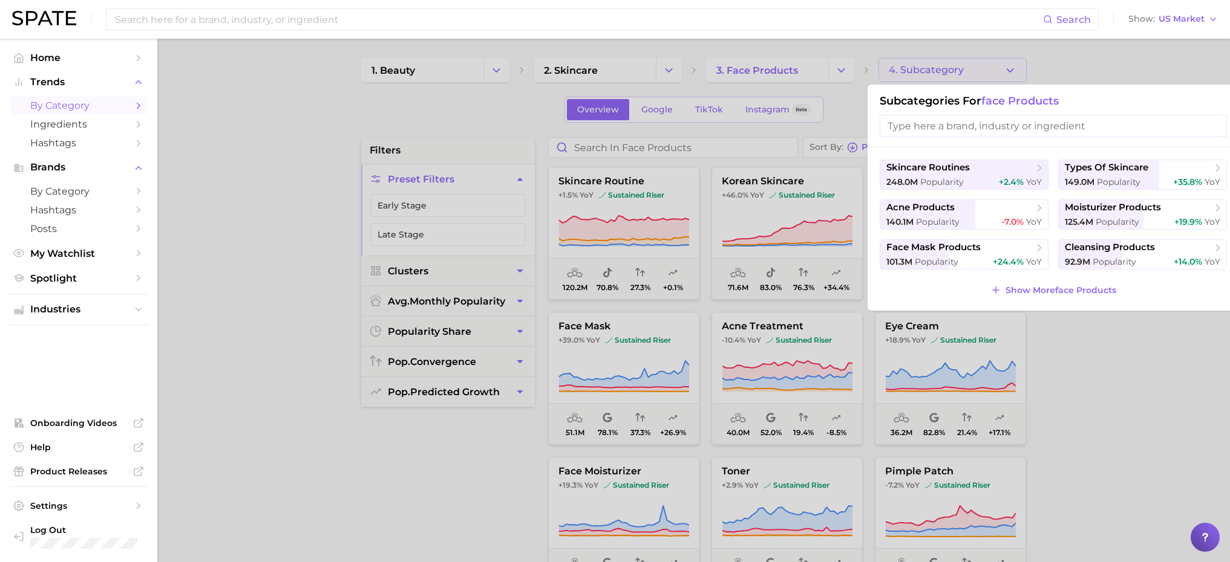
click at [982, 131] on input "search" at bounding box center [1052, 126] width 347 height 22
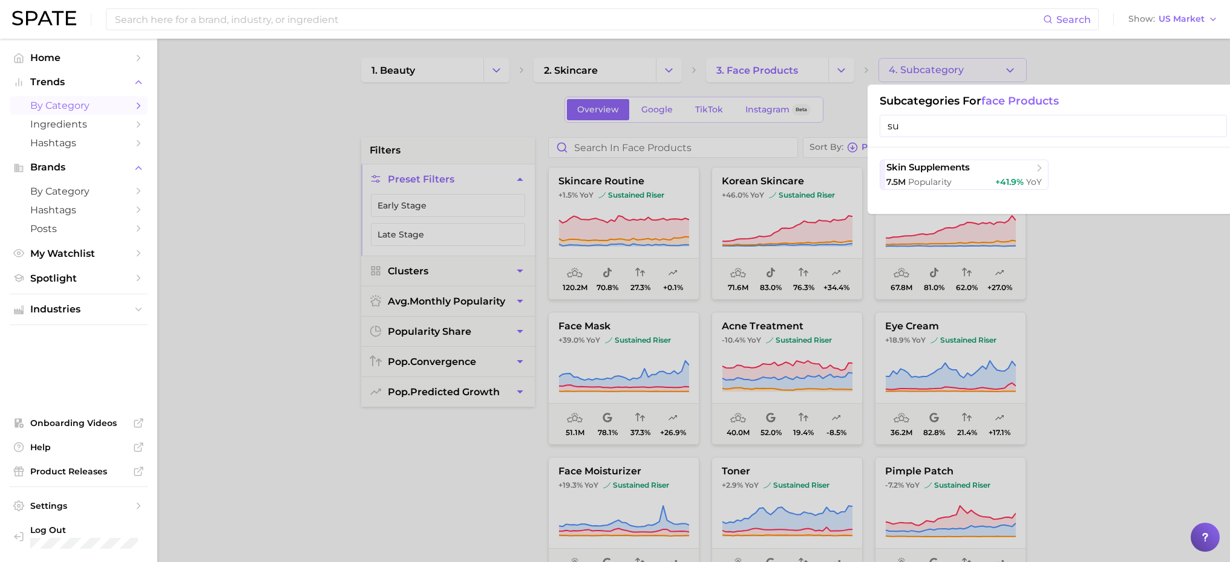
type input "s"
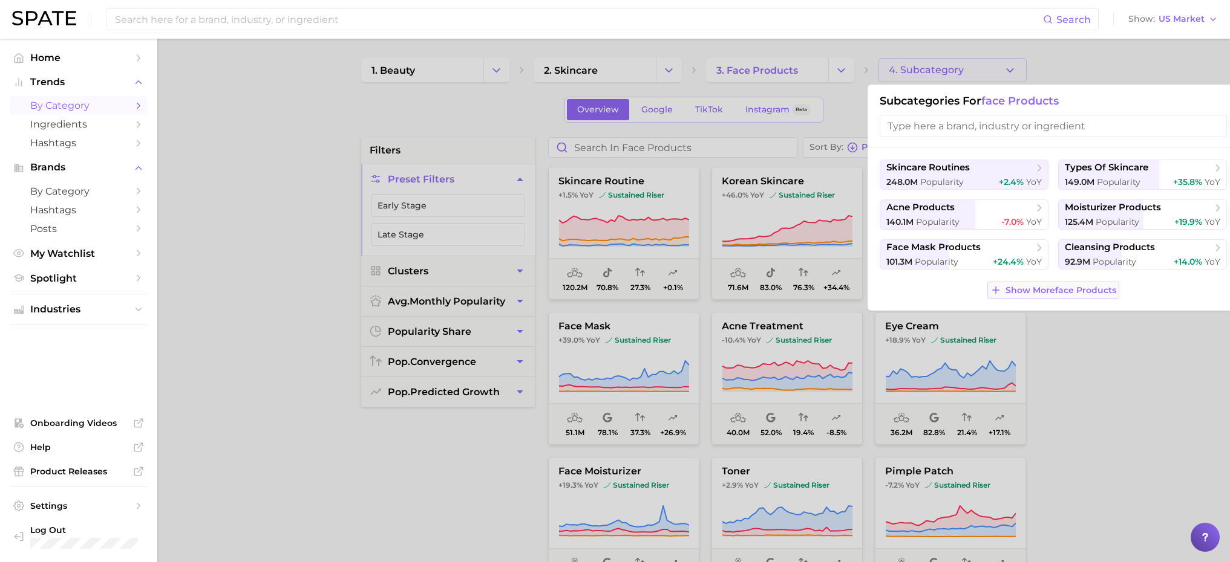
click at [1027, 287] on span "Show More face products" at bounding box center [1060, 290] width 111 height 10
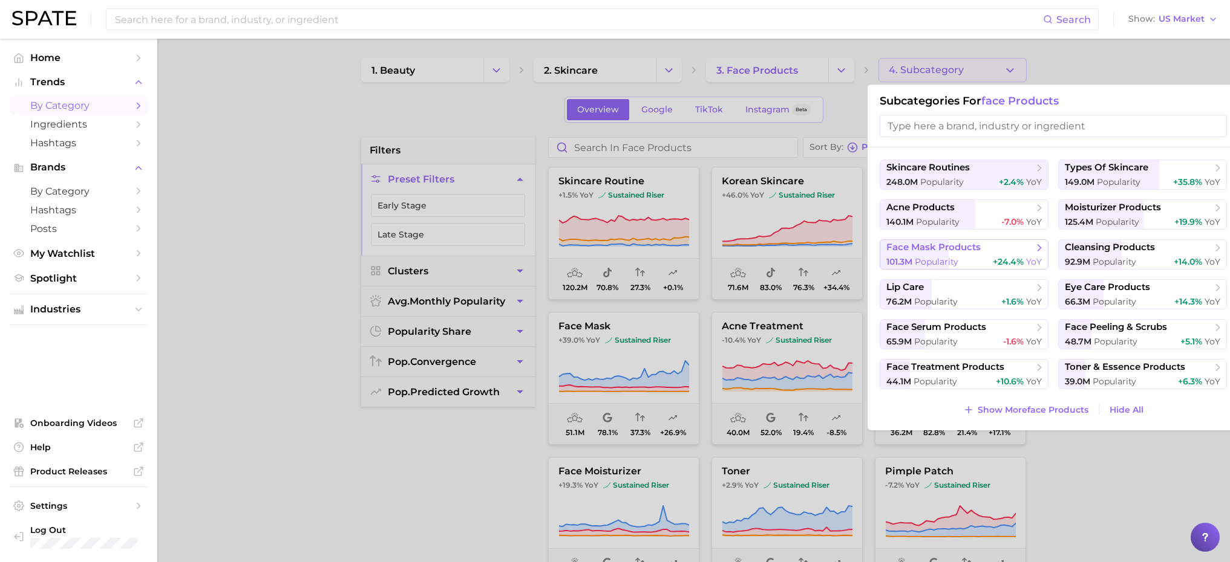
scroll to position [60, 0]
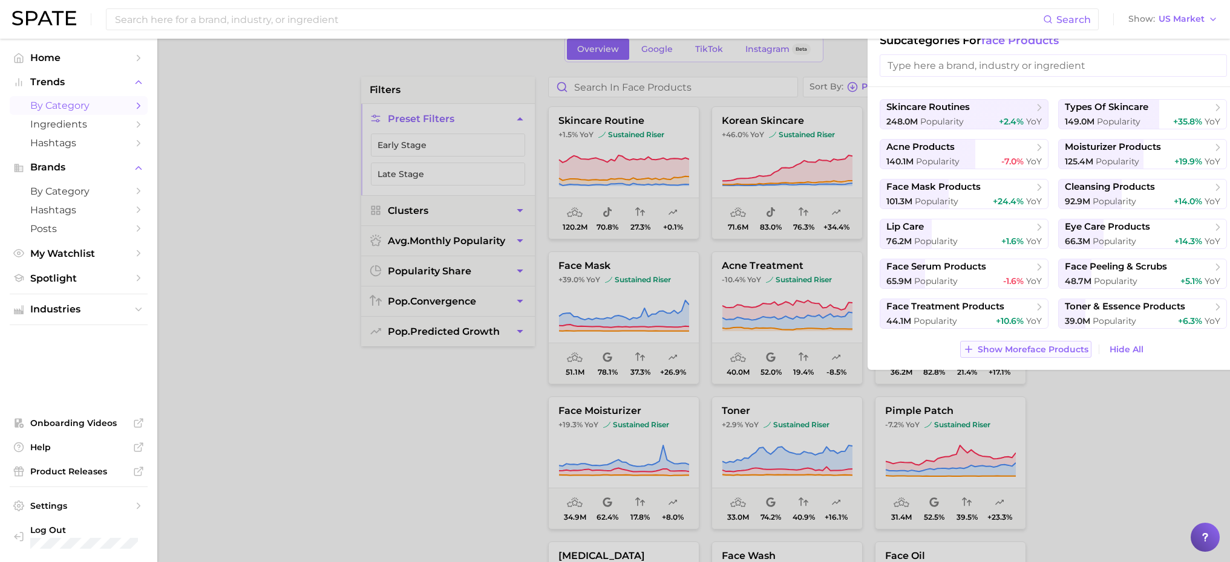
click at [1063, 351] on span "Show More face products" at bounding box center [1032, 350] width 111 height 10
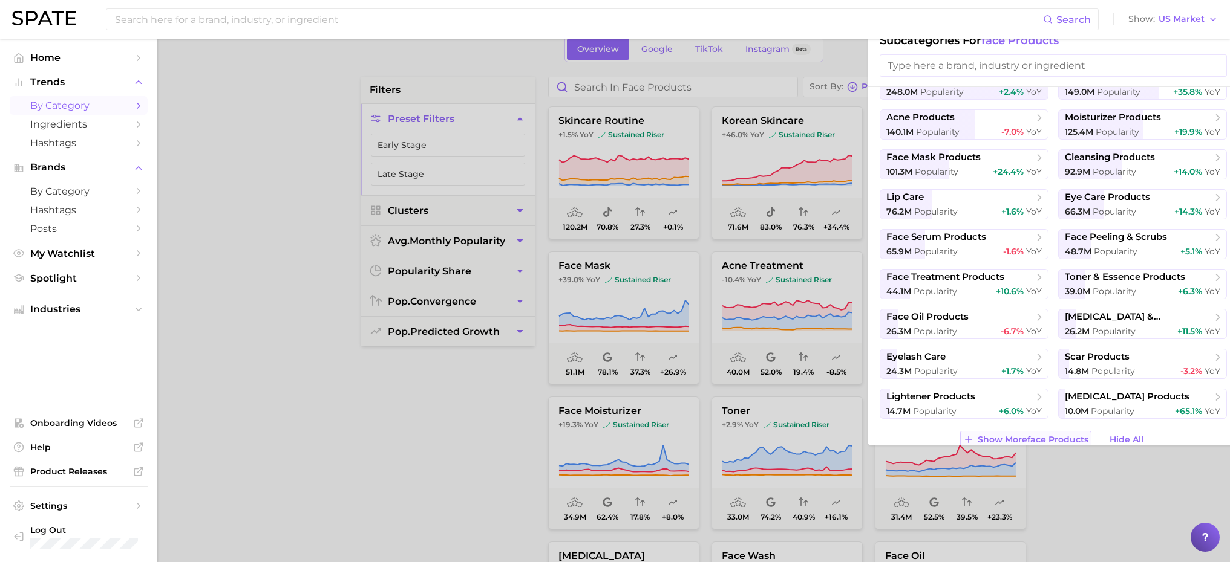
scroll to position [44, 0]
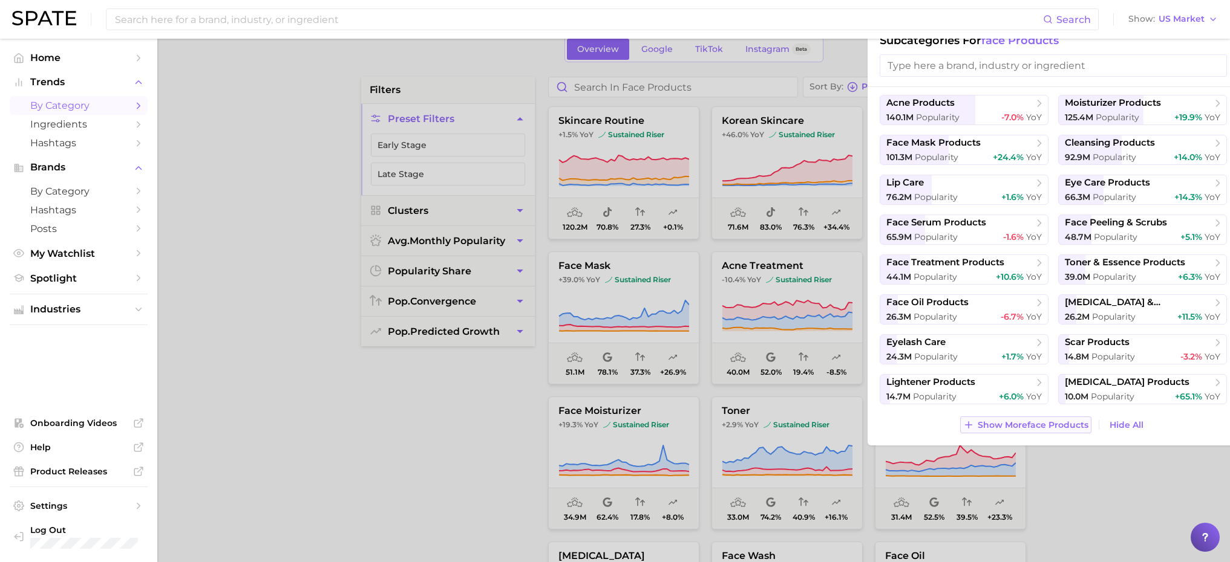
click at [1044, 427] on span "Show More face products" at bounding box center [1032, 425] width 111 height 10
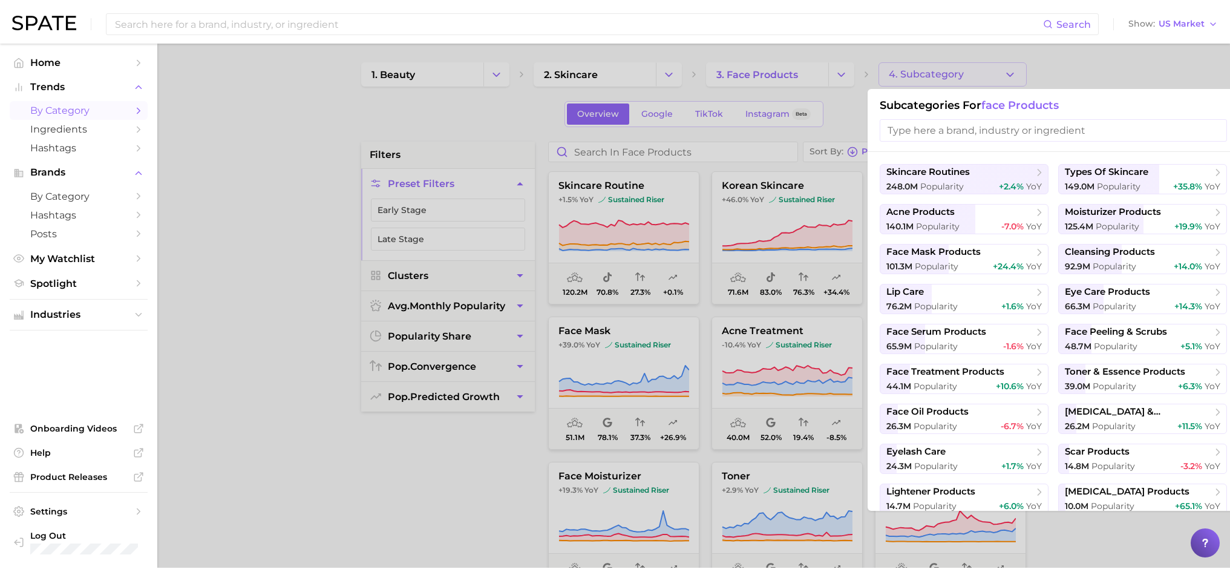
scroll to position [0, 0]
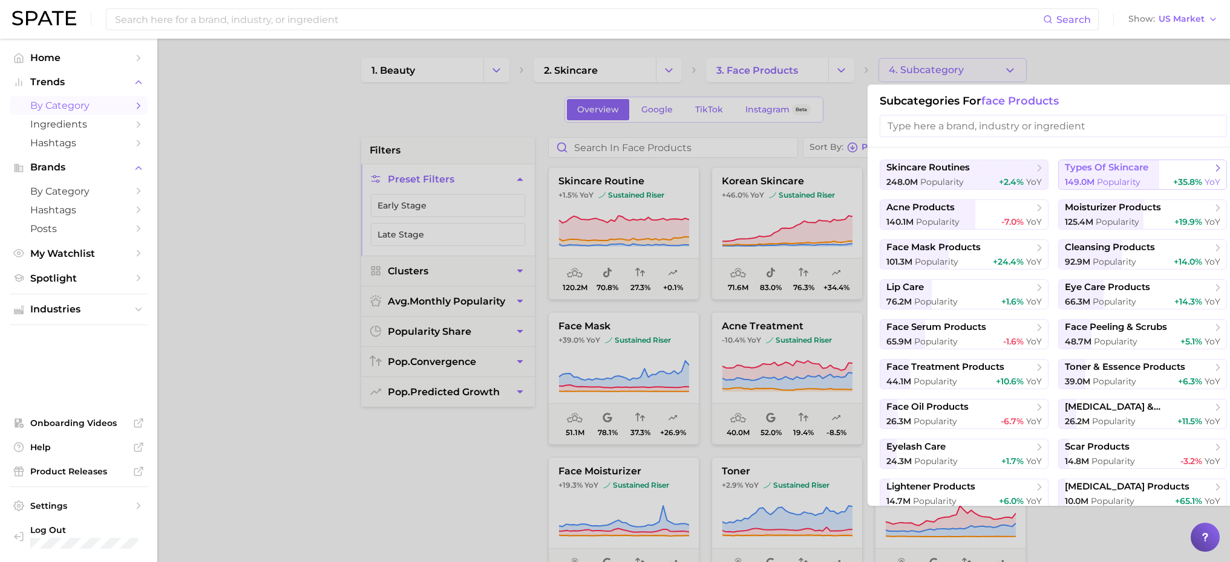
click at [1113, 171] on span "types of skincare" at bounding box center [1105, 167] width 83 height 11
